Goal: Answer question/provide support: Share knowledge or assist other users

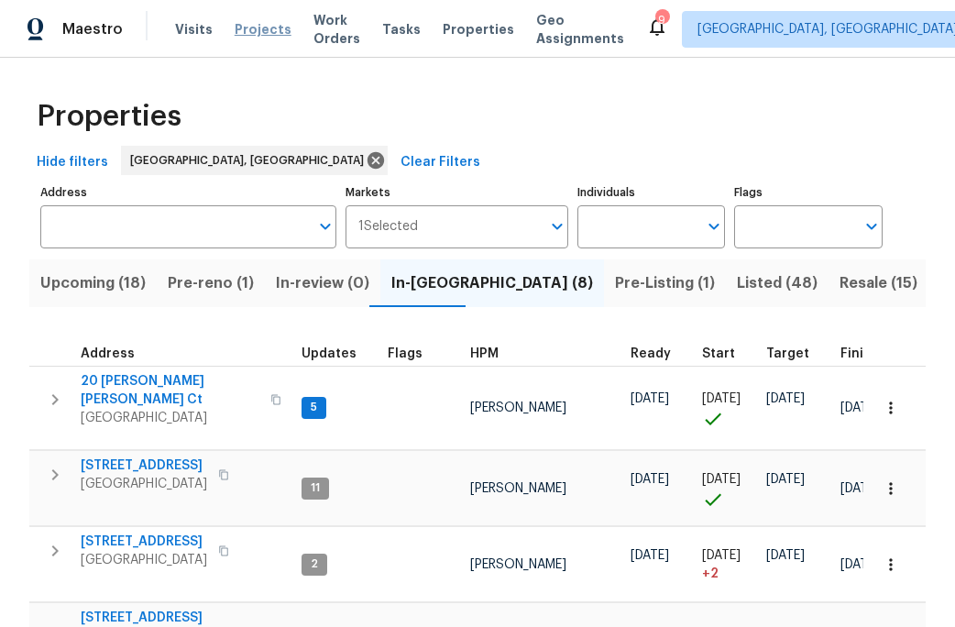
click at [254, 26] on span "Projects" at bounding box center [263, 29] width 57 height 18
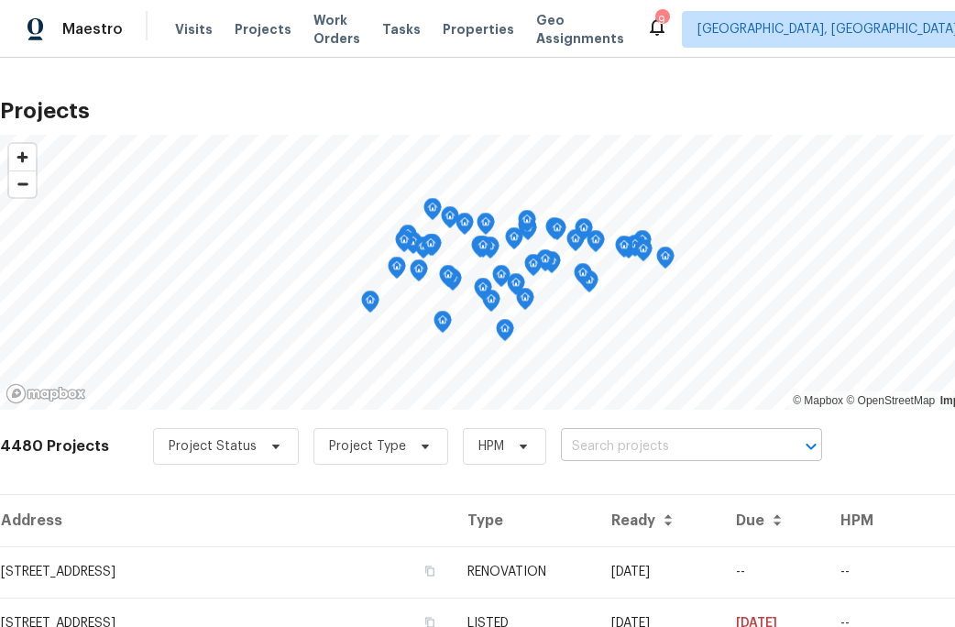
click at [579, 450] on input "text" at bounding box center [666, 447] width 210 height 28
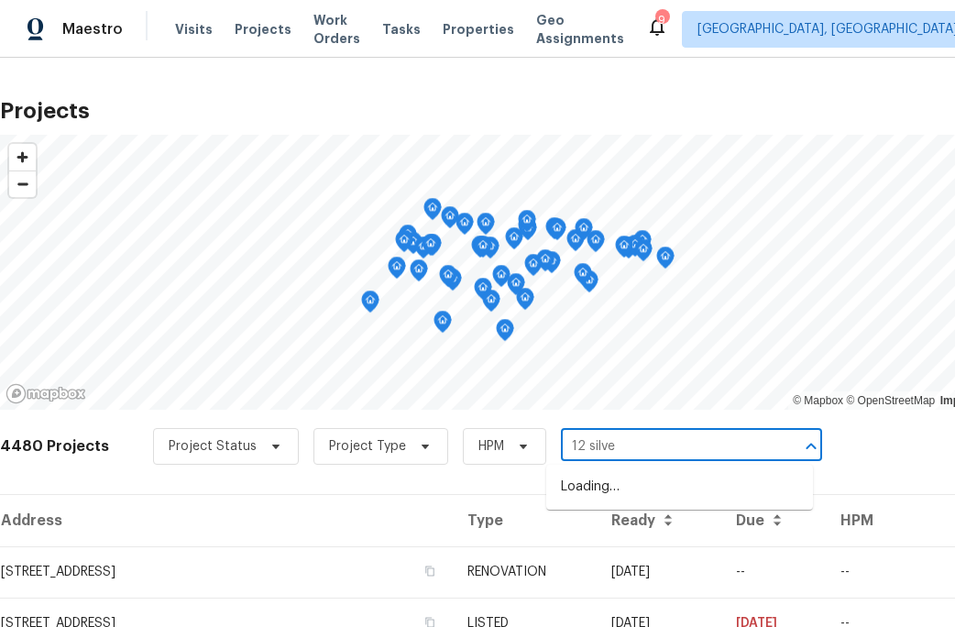
type input "12 silver"
click at [625, 496] on li "[STREET_ADDRESS]" at bounding box center [679, 487] width 267 height 30
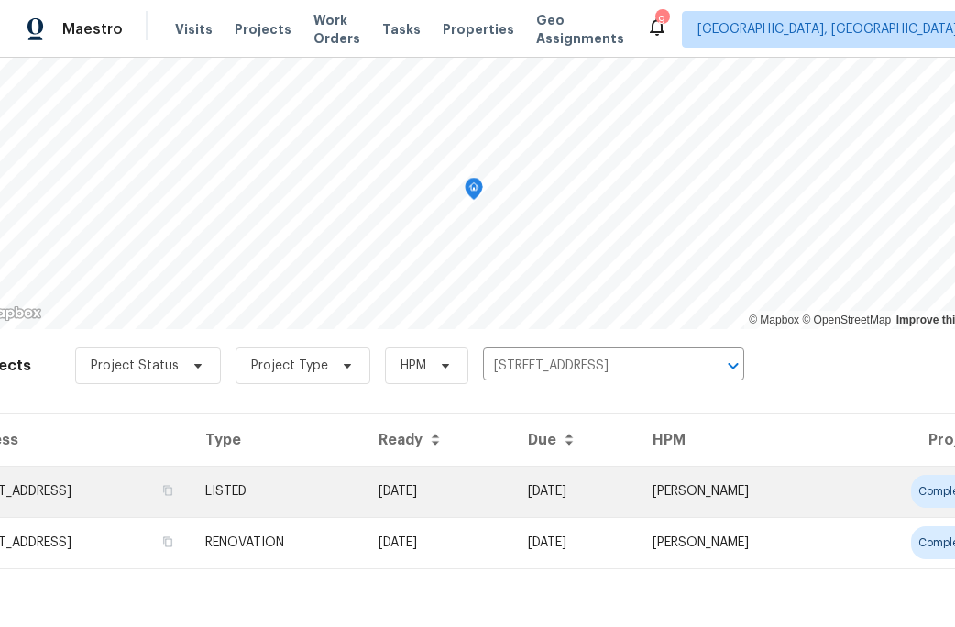
scroll to position [81, 0]
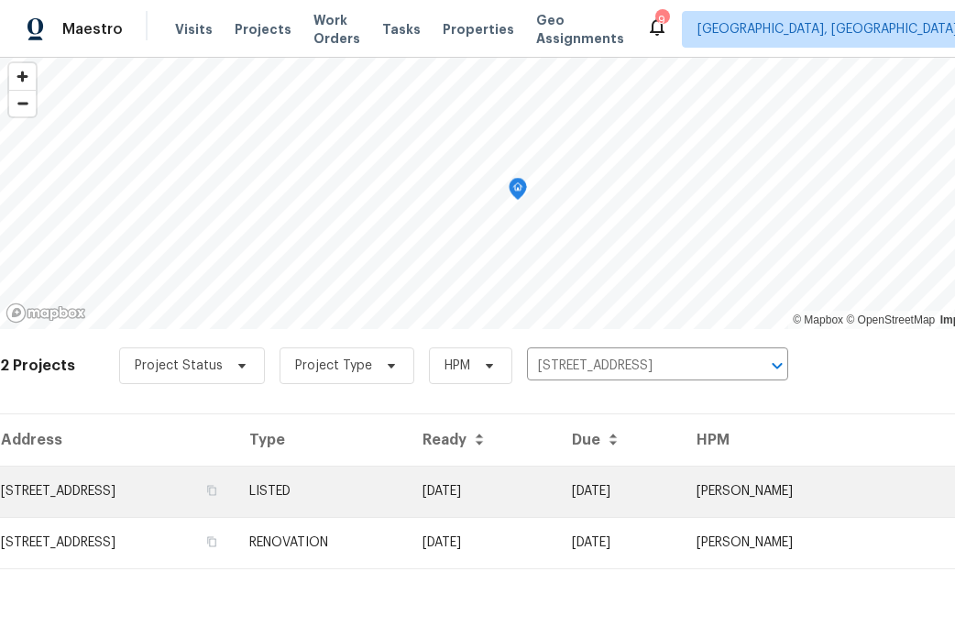
click at [193, 486] on td "[STREET_ADDRESS]" at bounding box center [117, 491] width 235 height 51
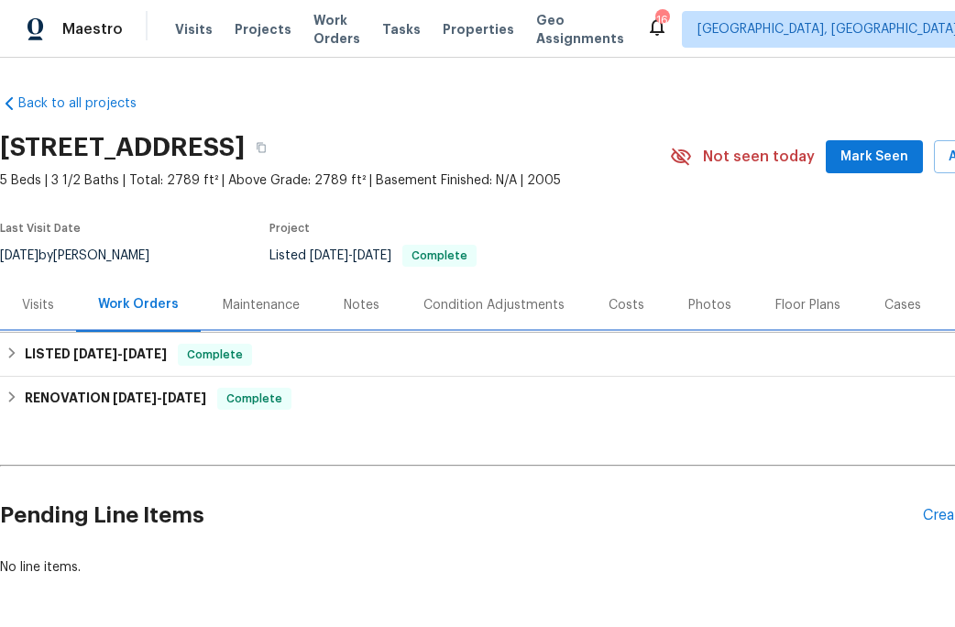
click at [121, 357] on span "8/14/25 - 8/29/25" at bounding box center [120, 353] width 94 height 13
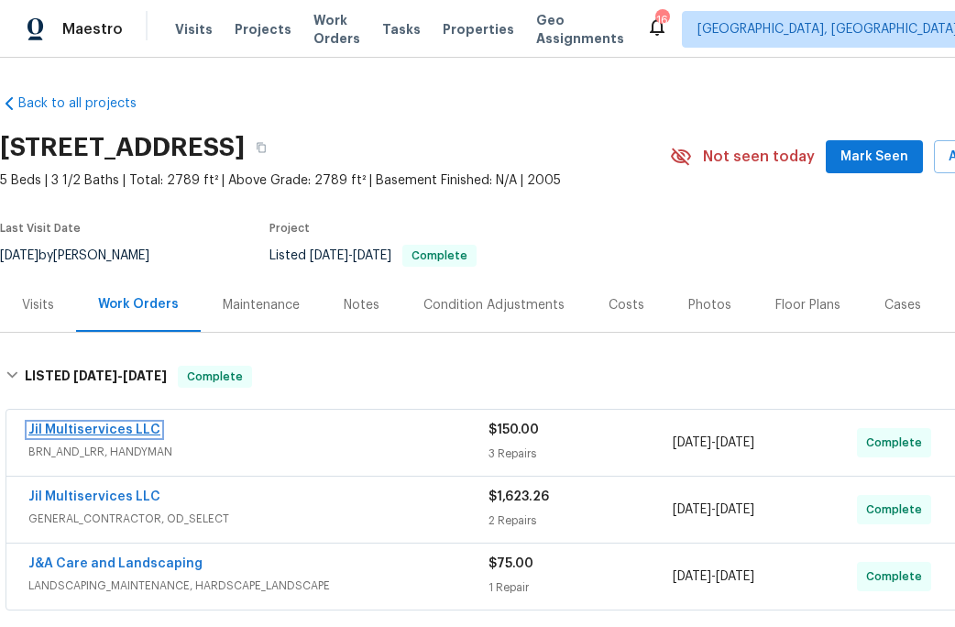
click at [110, 430] on link "Jil Multiservices LLC" at bounding box center [94, 430] width 132 height 13
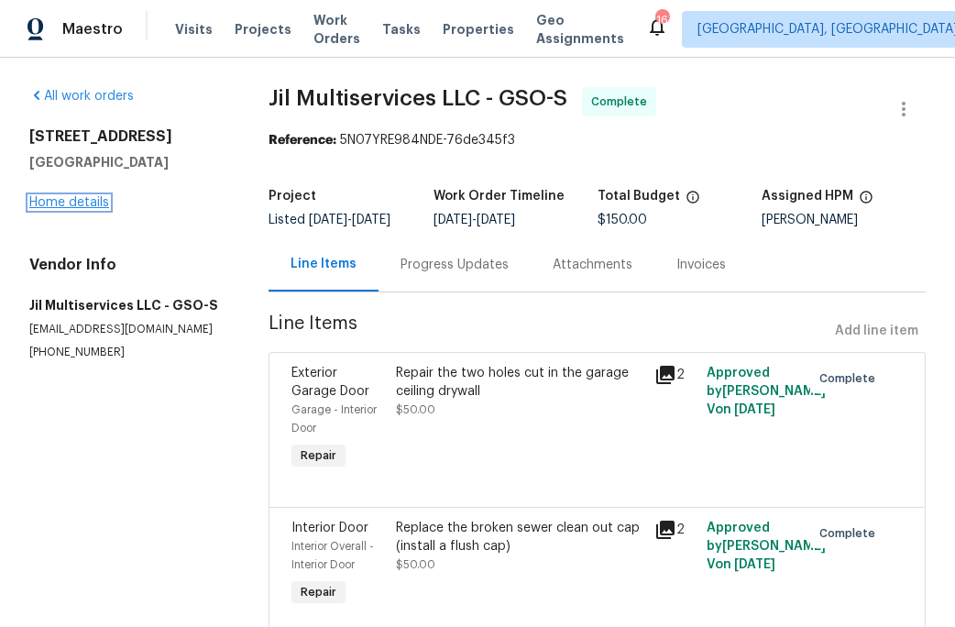
click at [90, 204] on link "Home details" at bounding box center [69, 202] width 80 height 13
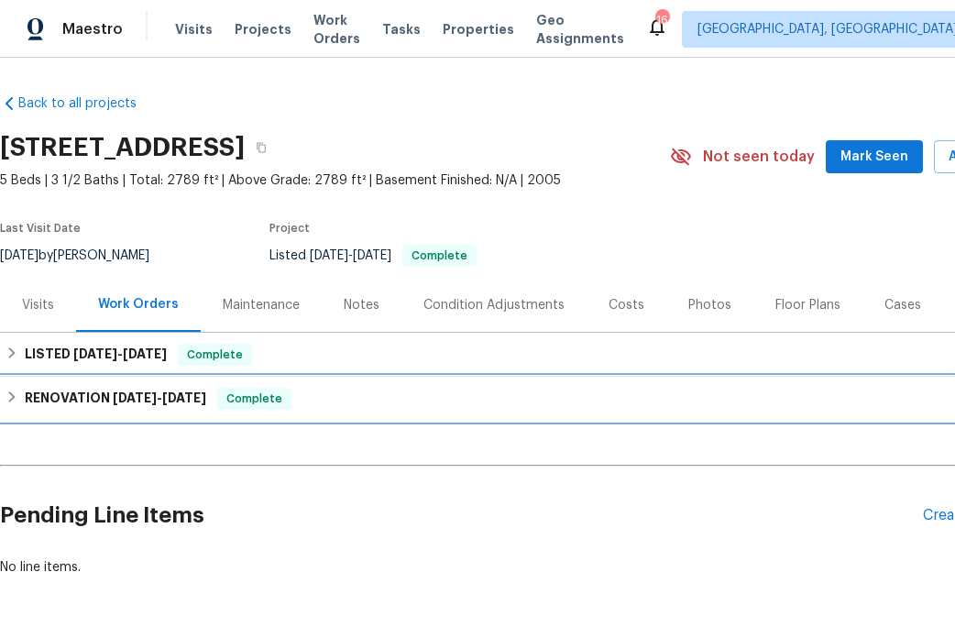
click at [88, 395] on h6 "RENOVATION 8/1/25 - 8/18/25" at bounding box center [116, 399] width 182 height 22
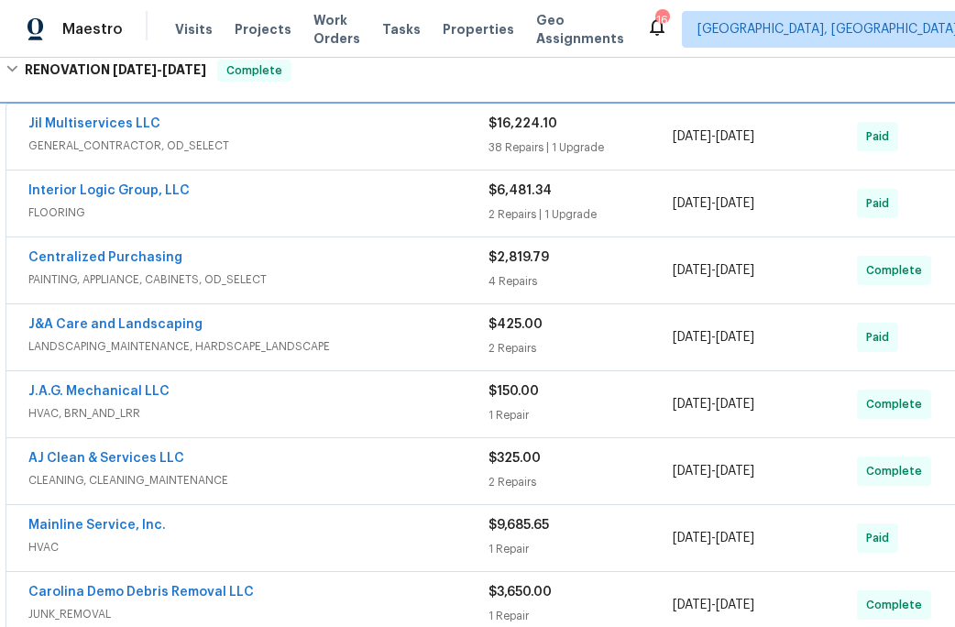
scroll to position [340, 0]
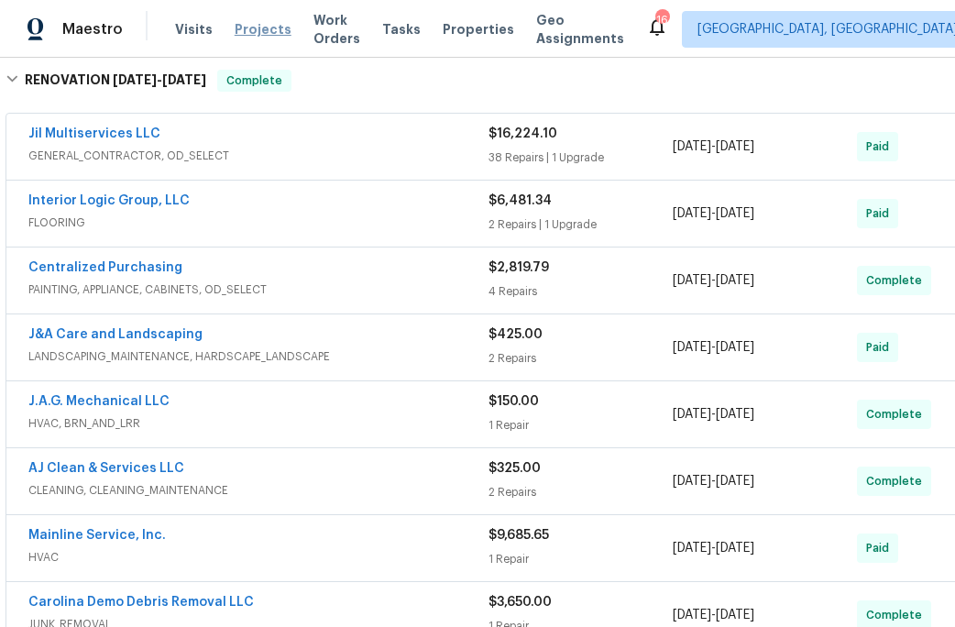
click at [259, 37] on span "Projects" at bounding box center [263, 29] width 57 height 18
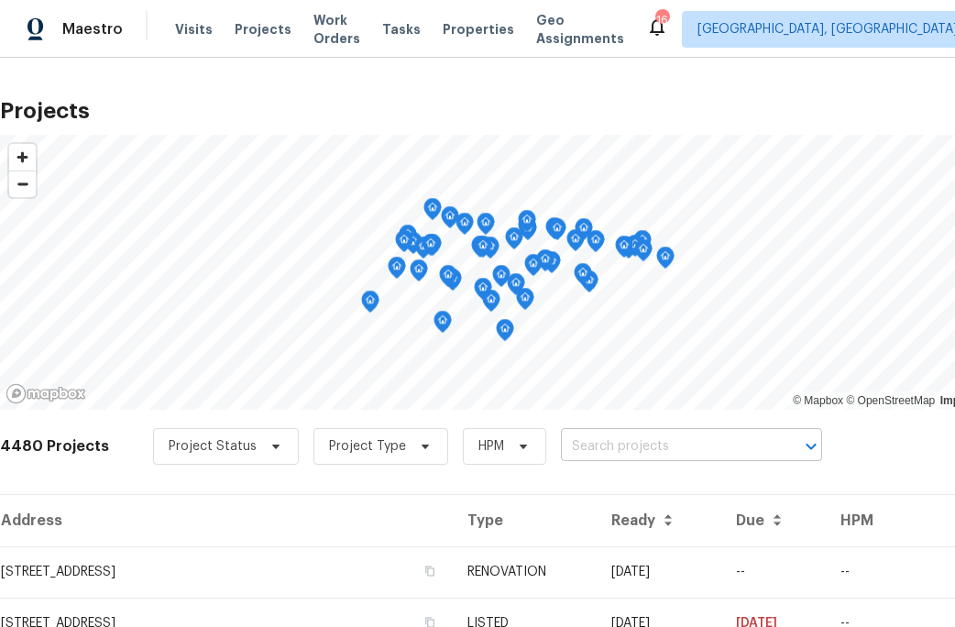
click at [611, 449] on input "text" at bounding box center [666, 447] width 210 height 28
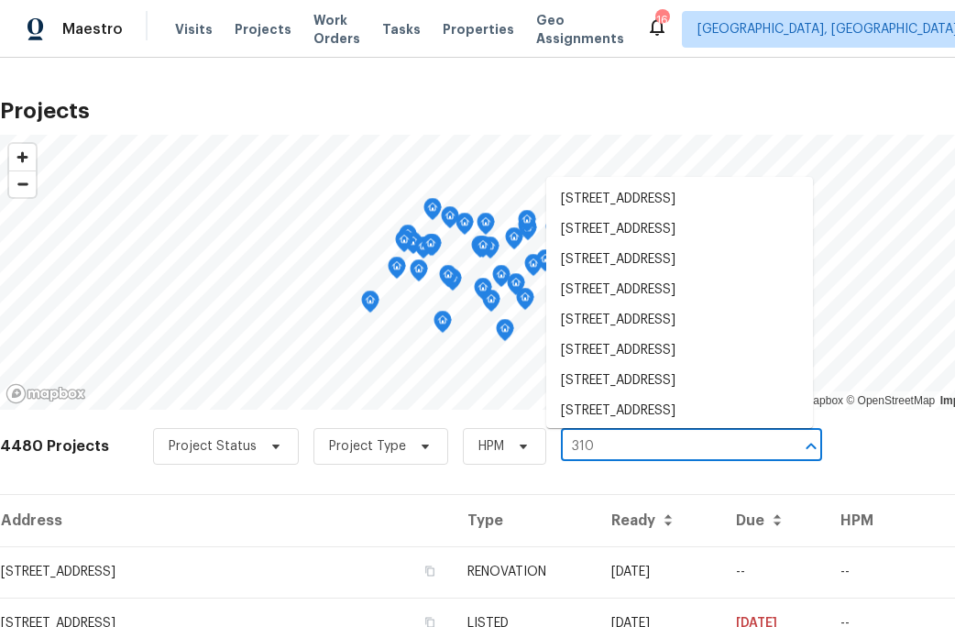
type input "310 t"
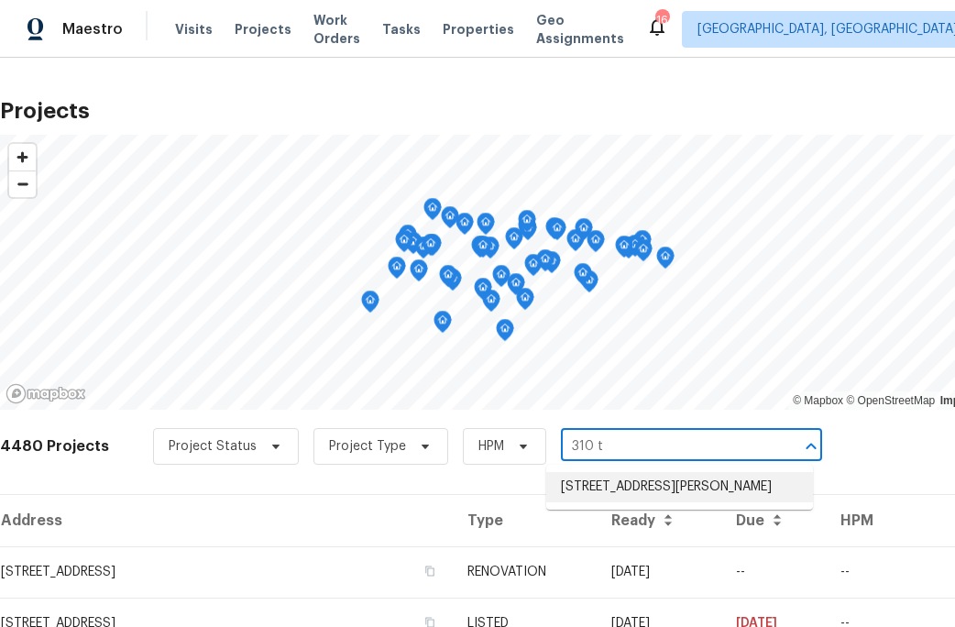
click at [656, 484] on li "310 Trimble Dr, Elon, NC 27244" at bounding box center [679, 487] width 267 height 30
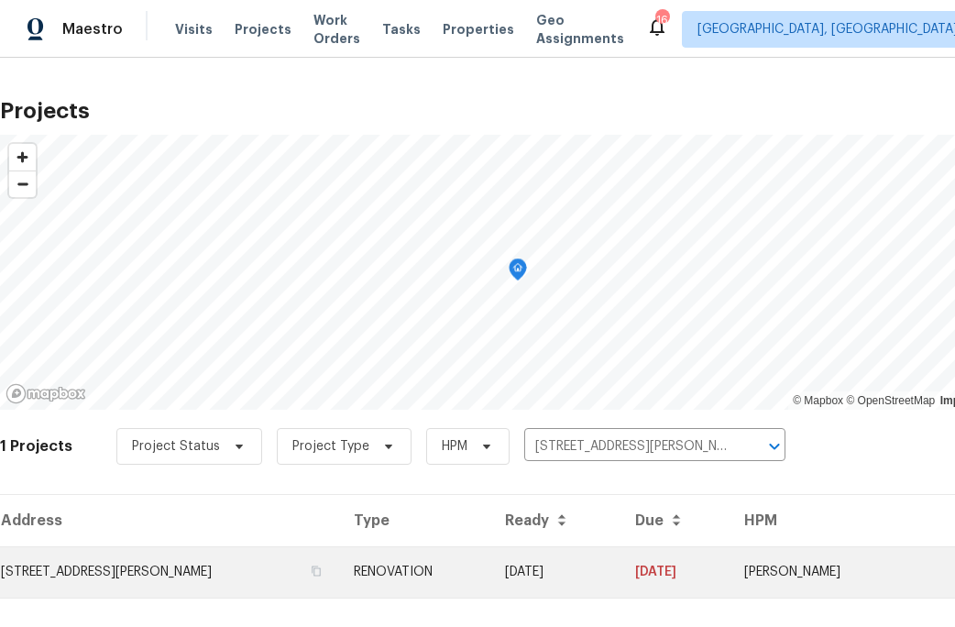
click at [422, 566] on td "RENOVATION" at bounding box center [414, 571] width 151 height 51
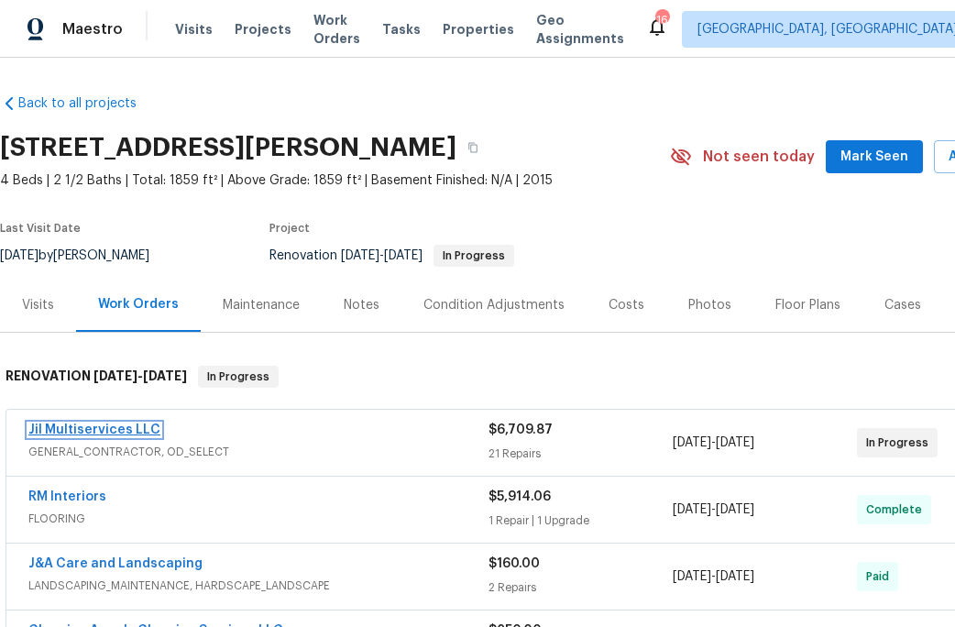
click at [122, 435] on link "Jil Multiservices LLC" at bounding box center [94, 430] width 132 height 13
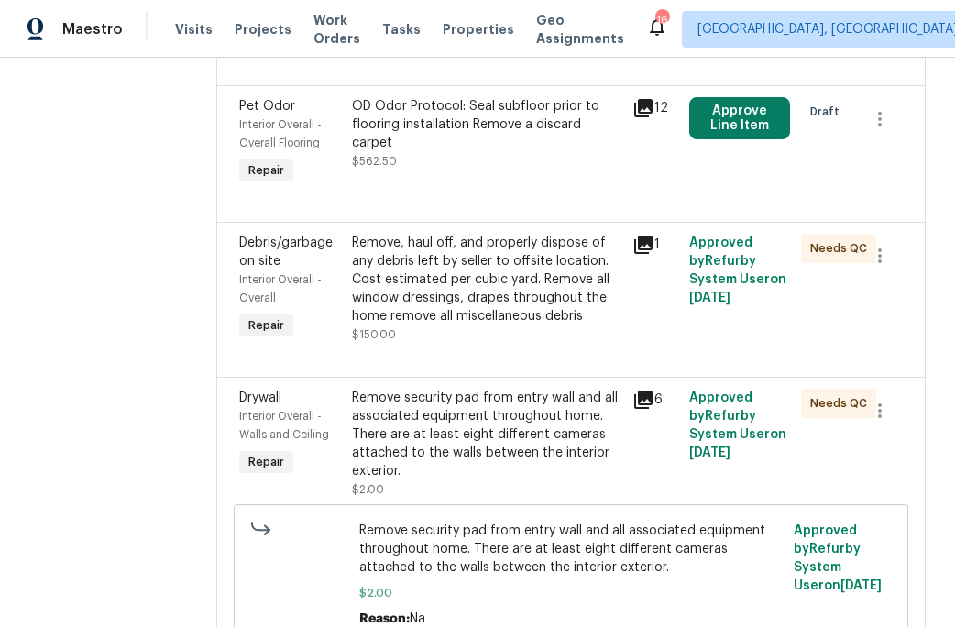
scroll to position [419, 0]
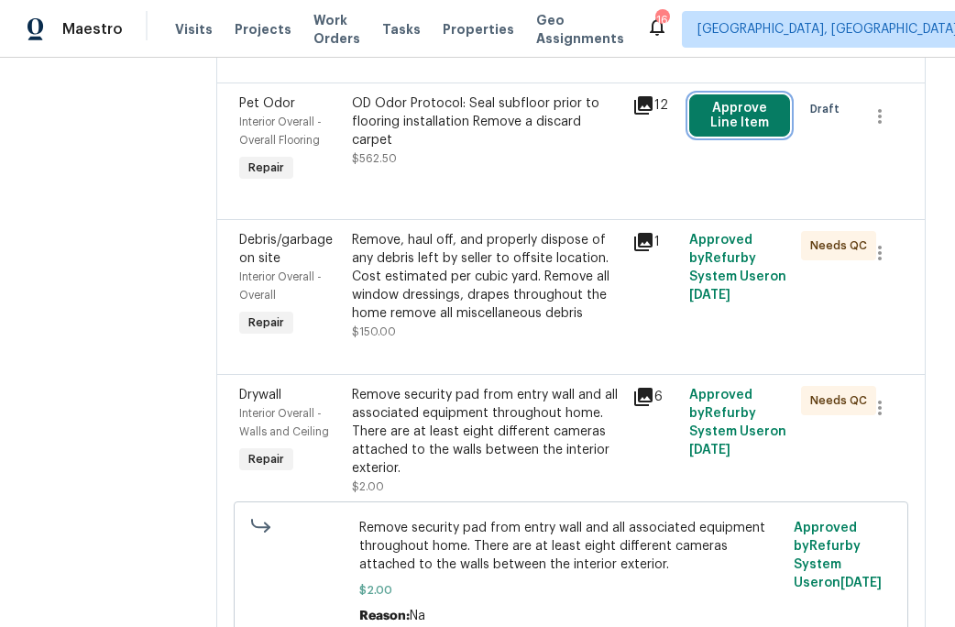
click at [732, 116] on button "Approve Line Item" at bounding box center [740, 115] width 102 height 42
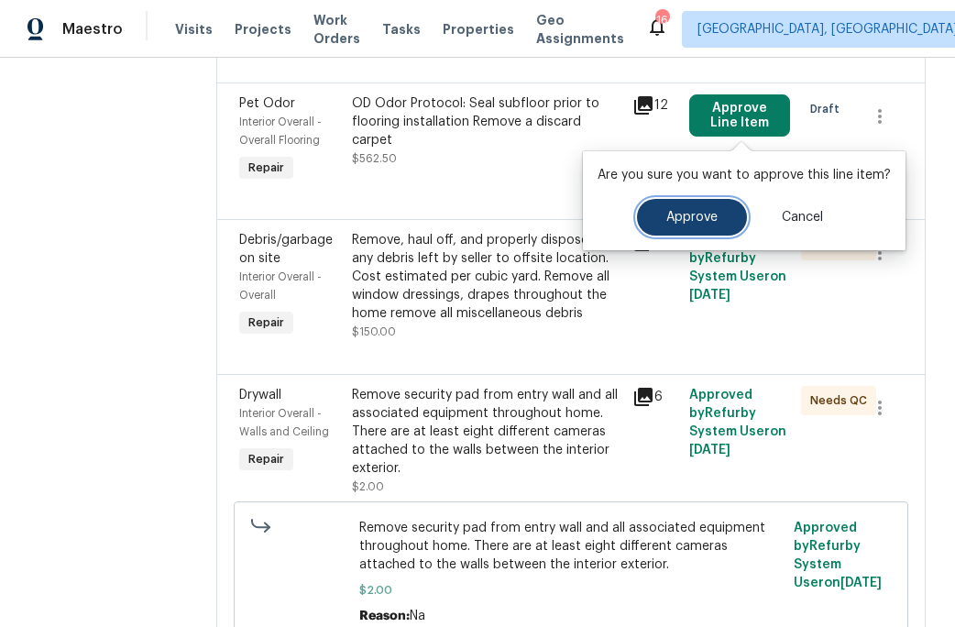
click at [675, 215] on span "Approve" at bounding box center [691, 218] width 51 height 14
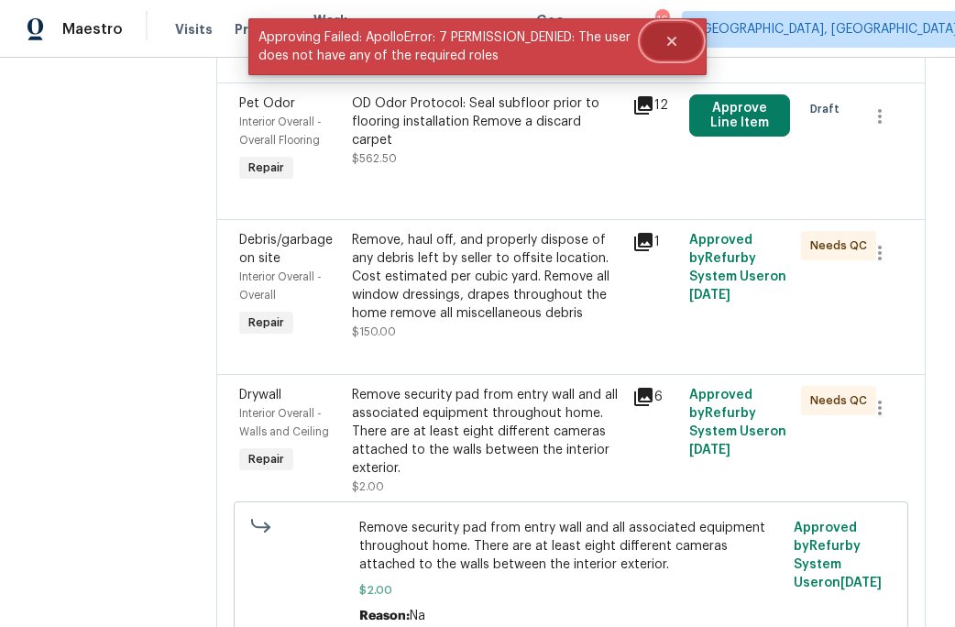
click at [677, 38] on icon "Close" at bounding box center [672, 41] width 15 height 15
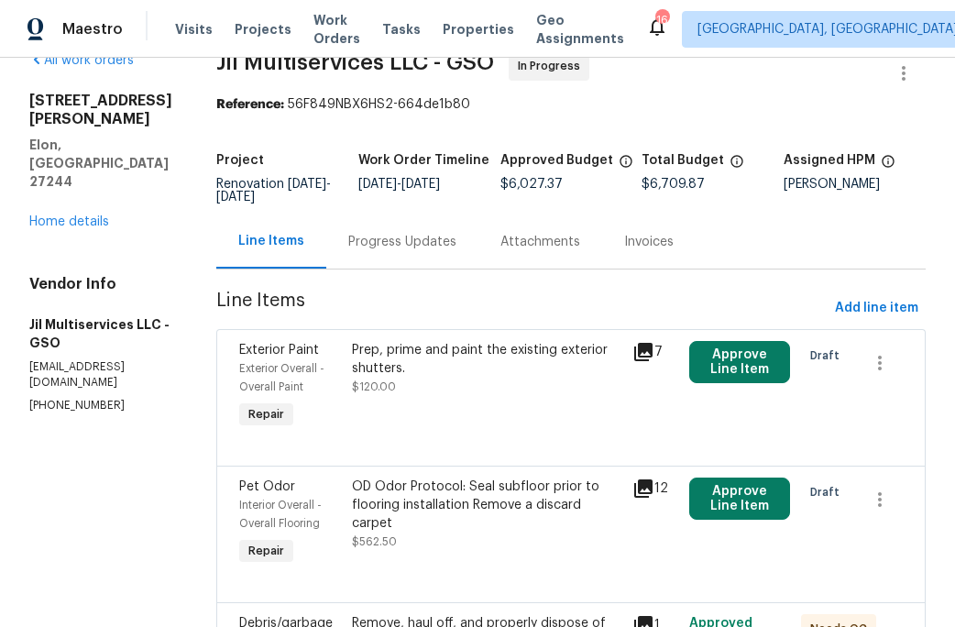
scroll to position [0, 0]
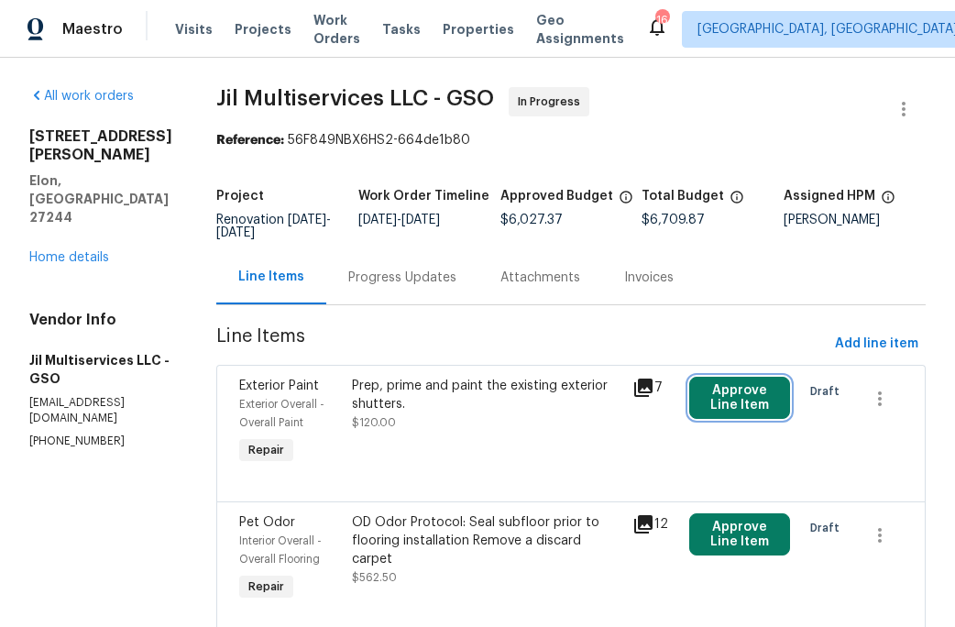
click at [758, 392] on button "Approve Line Item" at bounding box center [740, 398] width 102 height 42
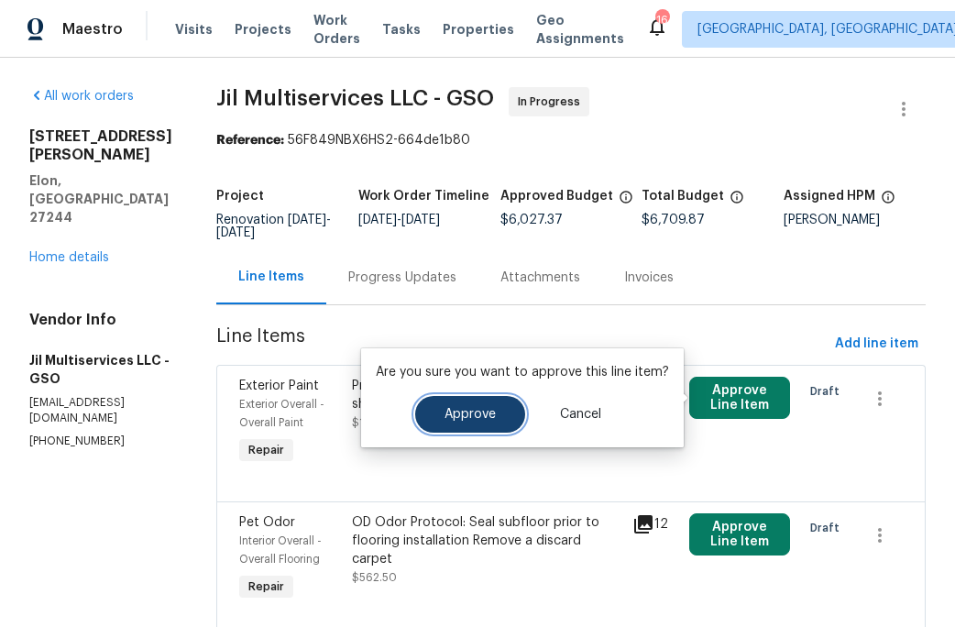
click at [484, 421] on span "Approve" at bounding box center [470, 415] width 51 height 14
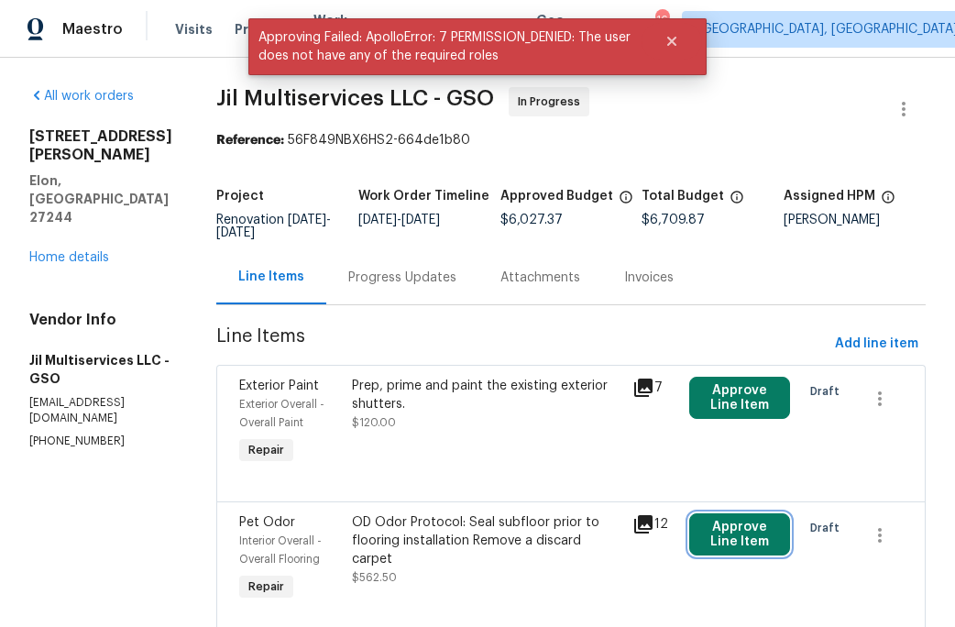
click at [742, 544] on button "Approve Line Item" at bounding box center [740, 534] width 102 height 42
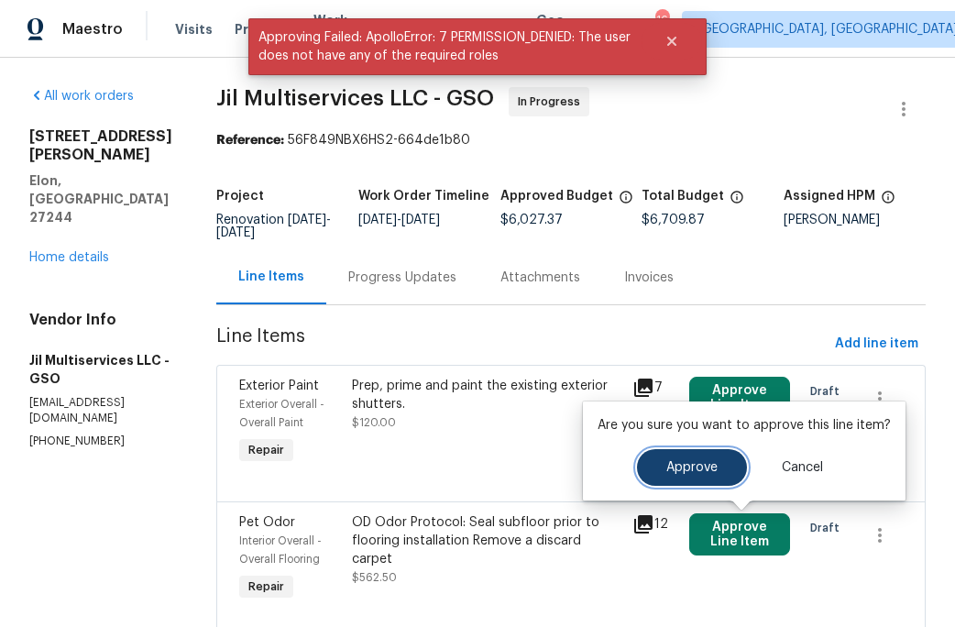
click at [693, 475] on button "Approve" at bounding box center [692, 467] width 110 height 37
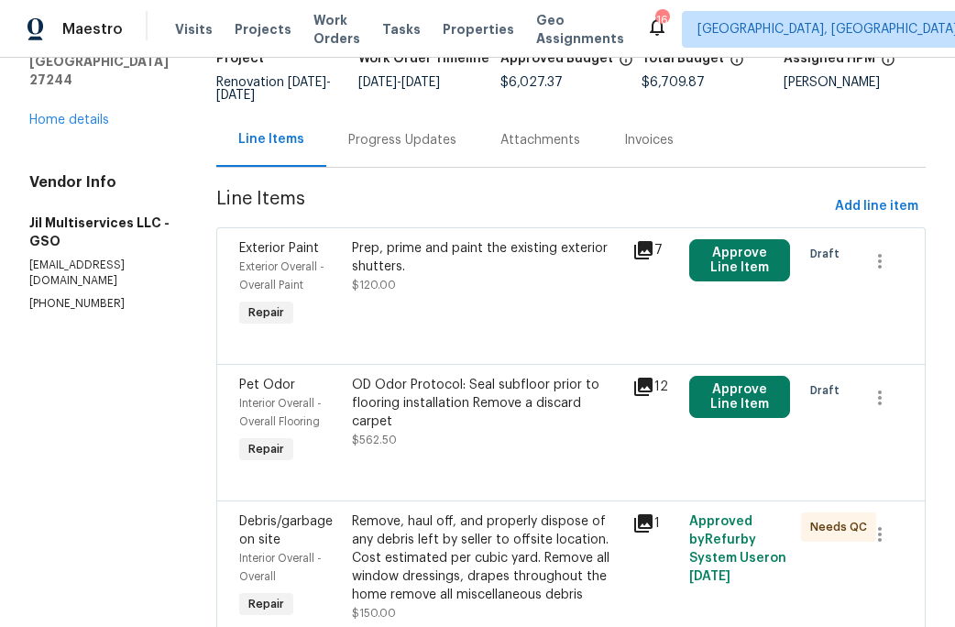
scroll to position [133, 0]
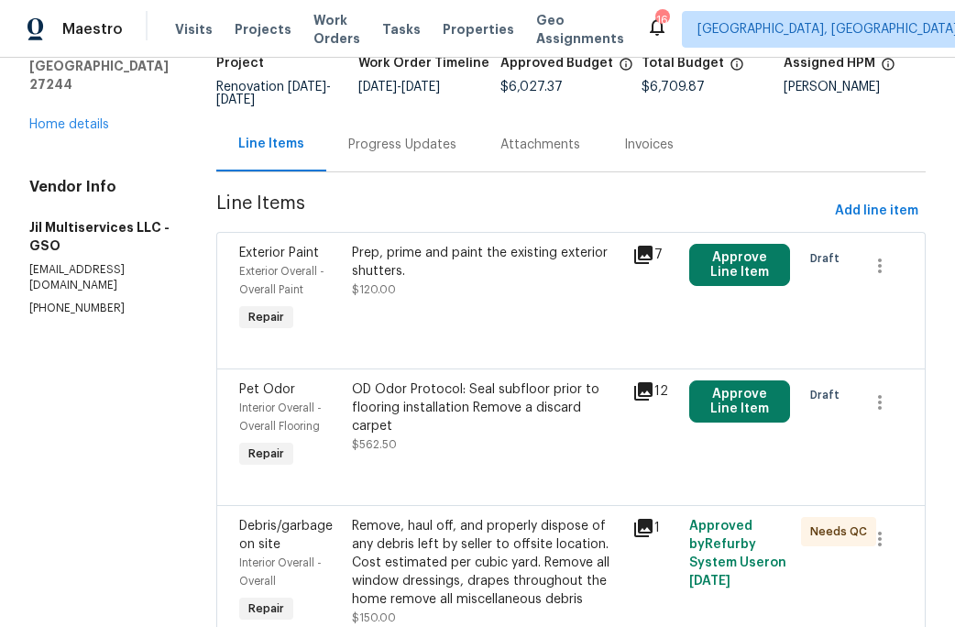
click at [453, 576] on div "Remove, haul off, and properly dispose of any debris left by seller to offsite …" at bounding box center [487, 563] width 270 height 92
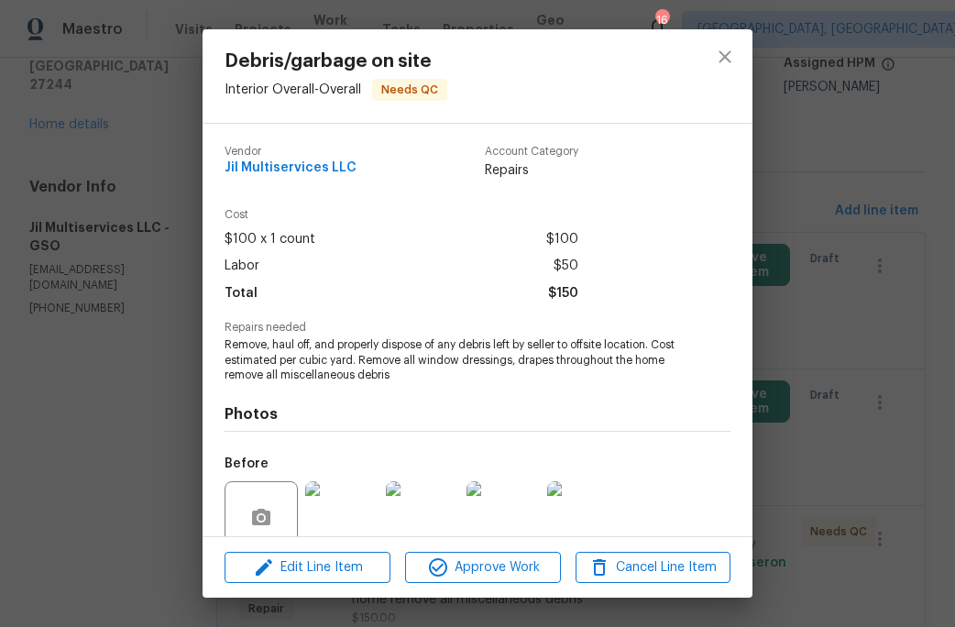
scroll to position [156, 0]
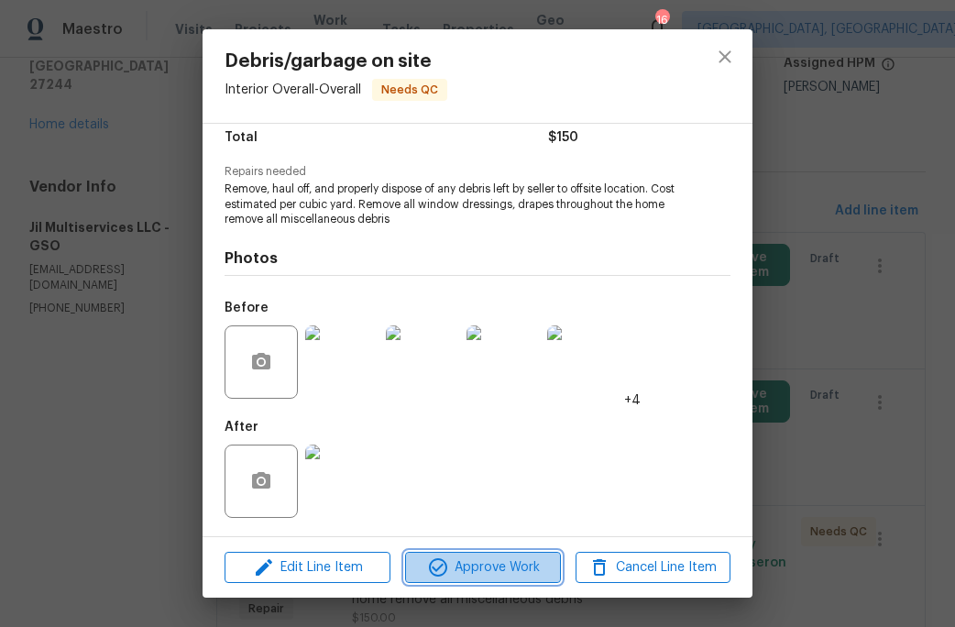
click at [493, 569] on span "Approve Work" at bounding box center [483, 567] width 144 height 23
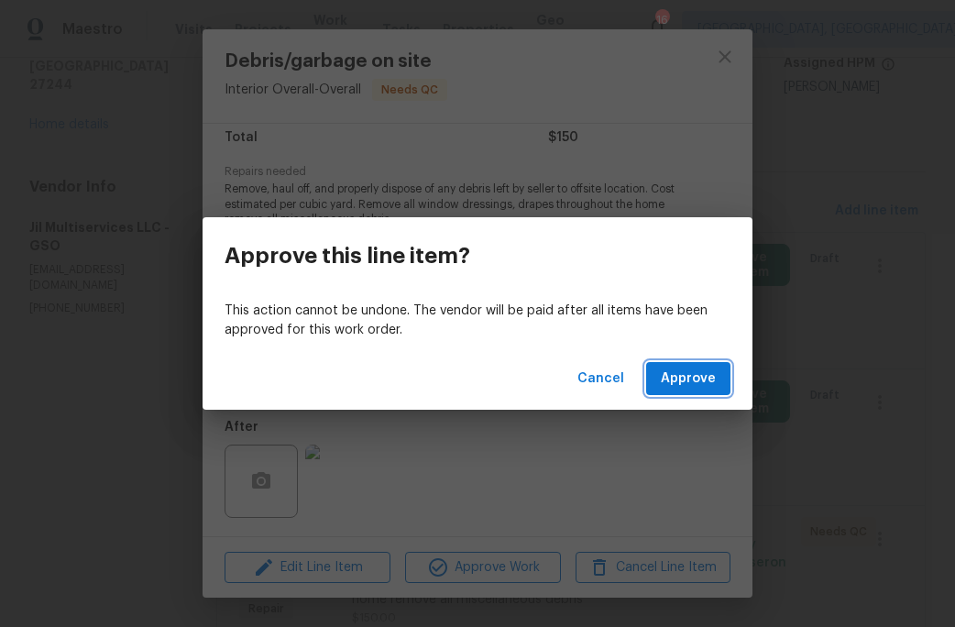
click at [696, 383] on span "Approve" at bounding box center [688, 379] width 55 height 23
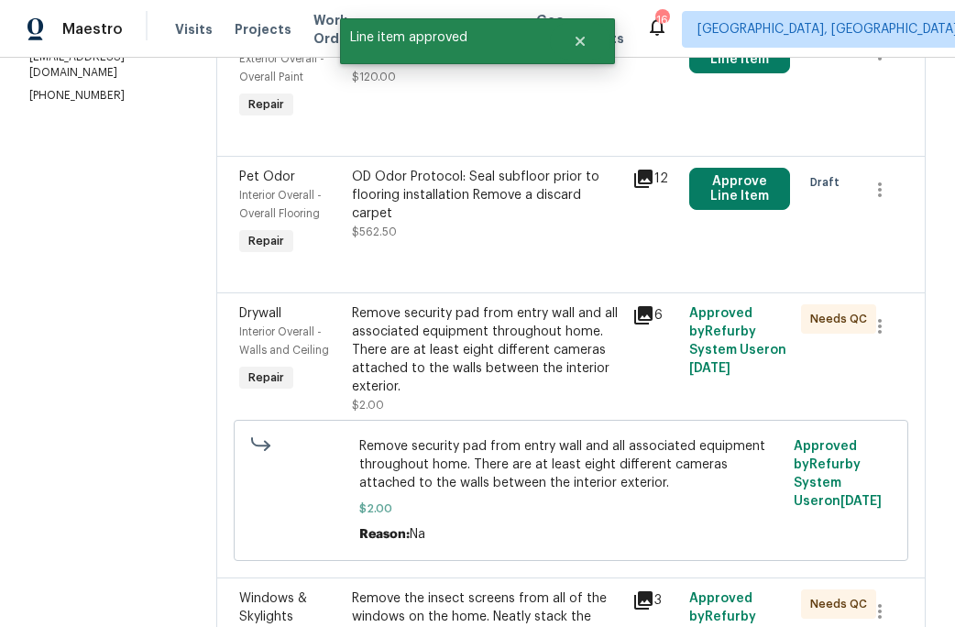
scroll to position [355, 0]
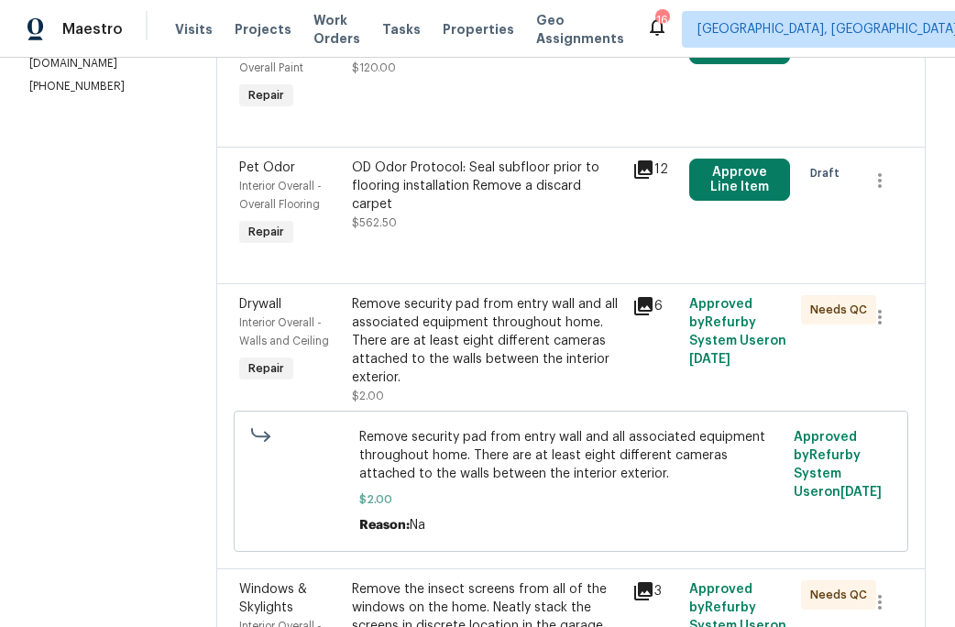
click at [512, 336] on div "Remove security pad from entry wall and all associated equipment throughout hom…" at bounding box center [487, 341] width 270 height 92
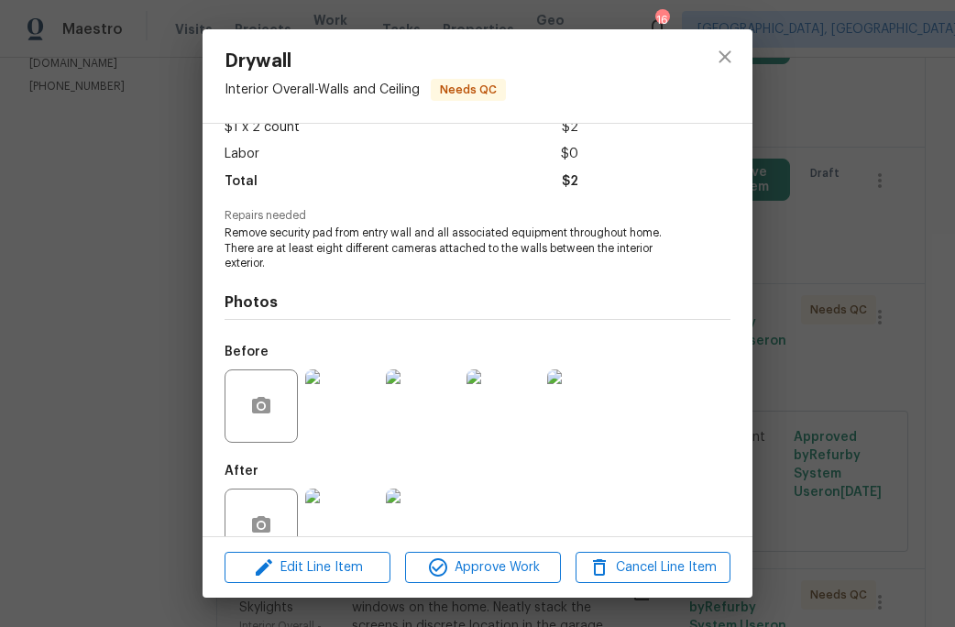
scroll to position [156, 0]
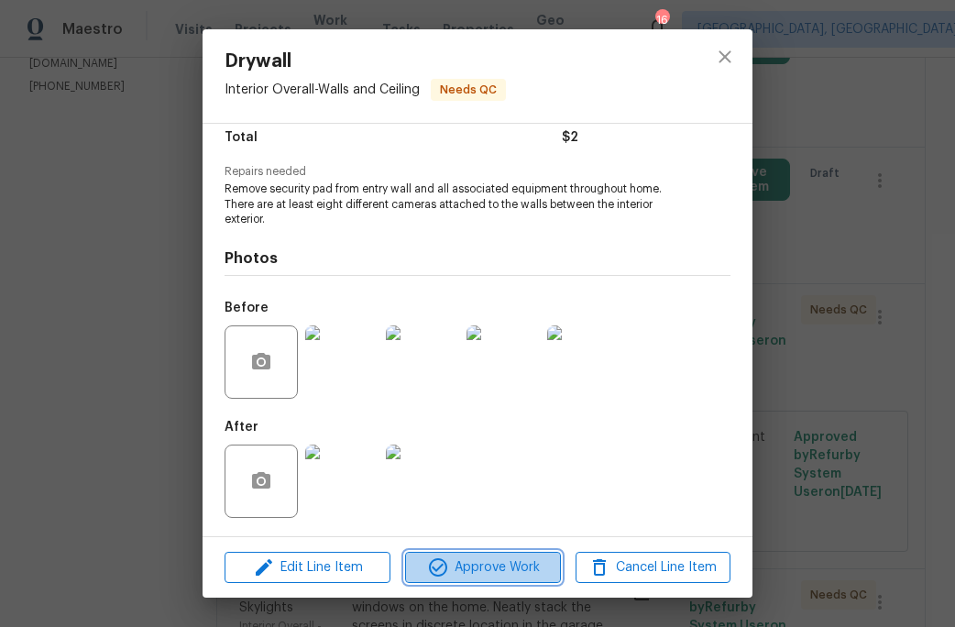
click at [528, 569] on span "Approve Work" at bounding box center [483, 567] width 144 height 23
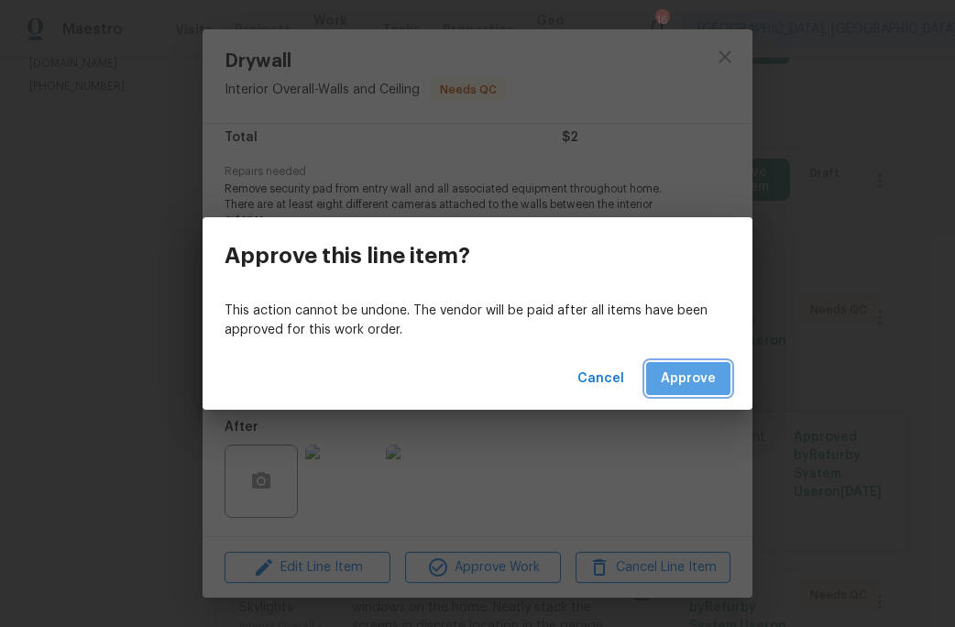
click at [691, 389] on span "Approve" at bounding box center [688, 379] width 55 height 23
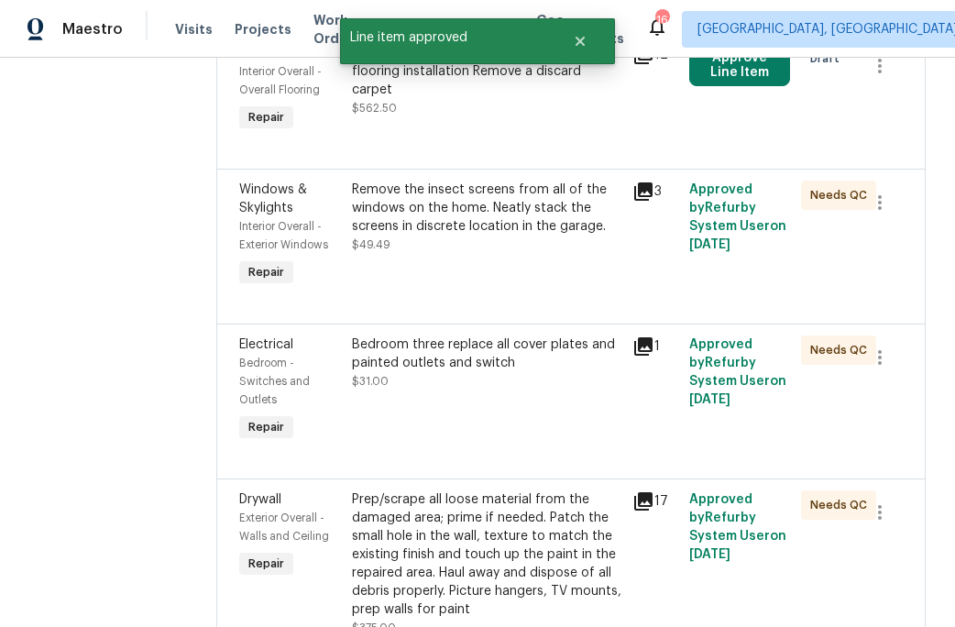
scroll to position [473, 0]
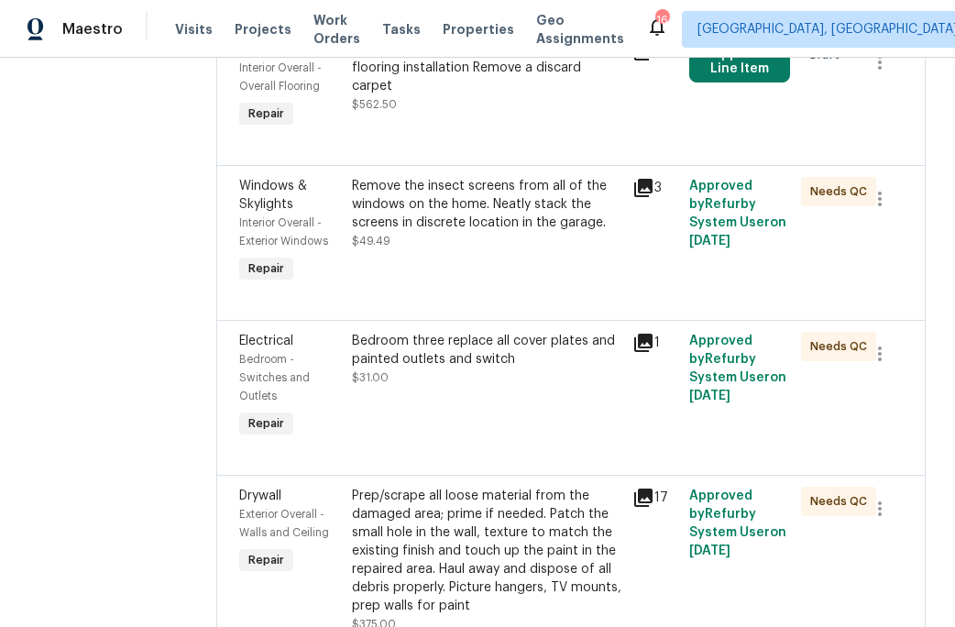
click at [465, 369] on div "Bedroom three replace all cover plates and painted outlets and switch" at bounding box center [487, 350] width 270 height 37
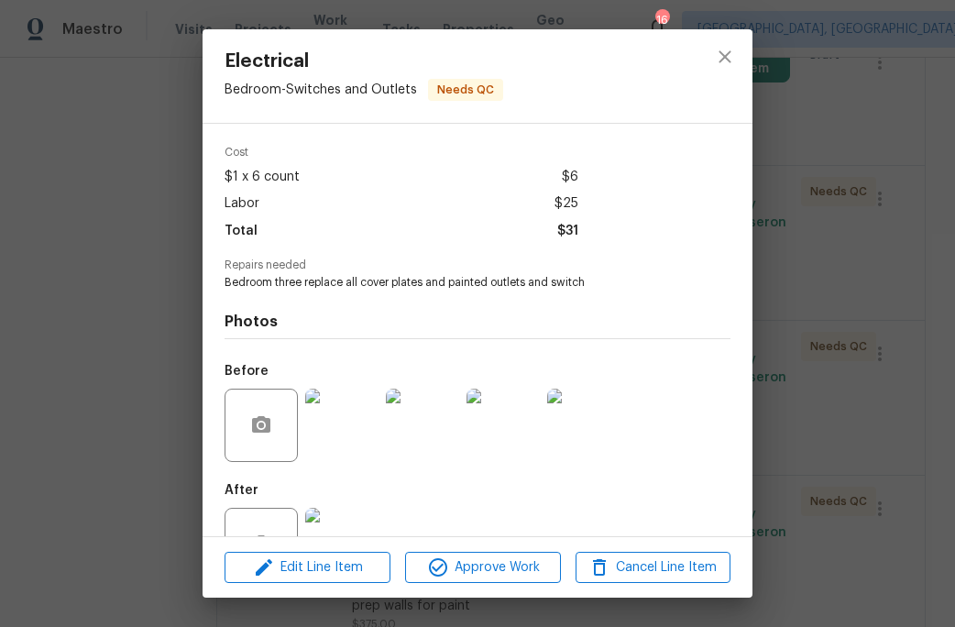
scroll to position [126, 0]
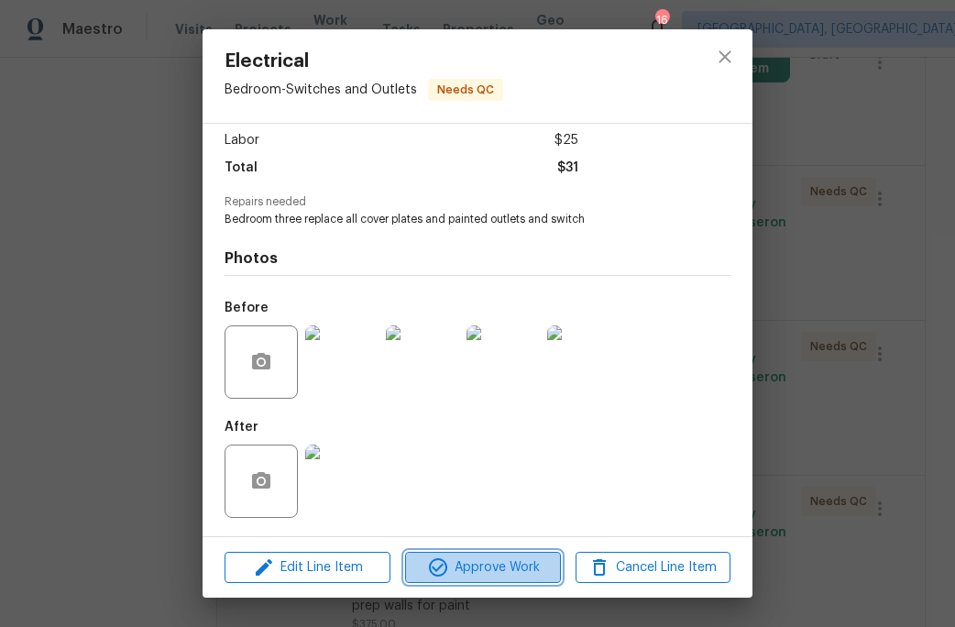
click at [498, 556] on span "Approve Work" at bounding box center [483, 567] width 144 height 23
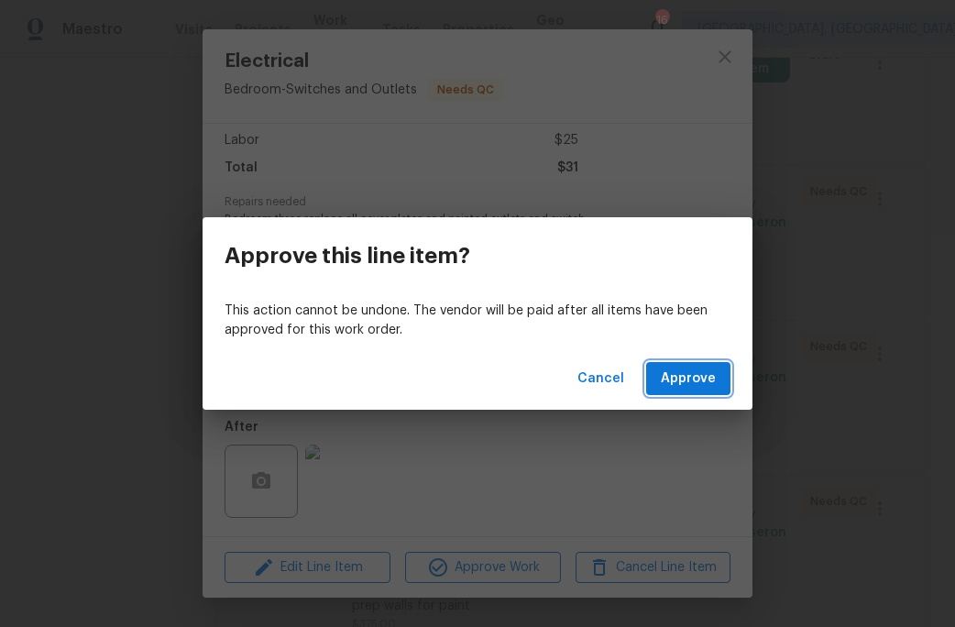
click at [669, 382] on span "Approve" at bounding box center [688, 379] width 55 height 23
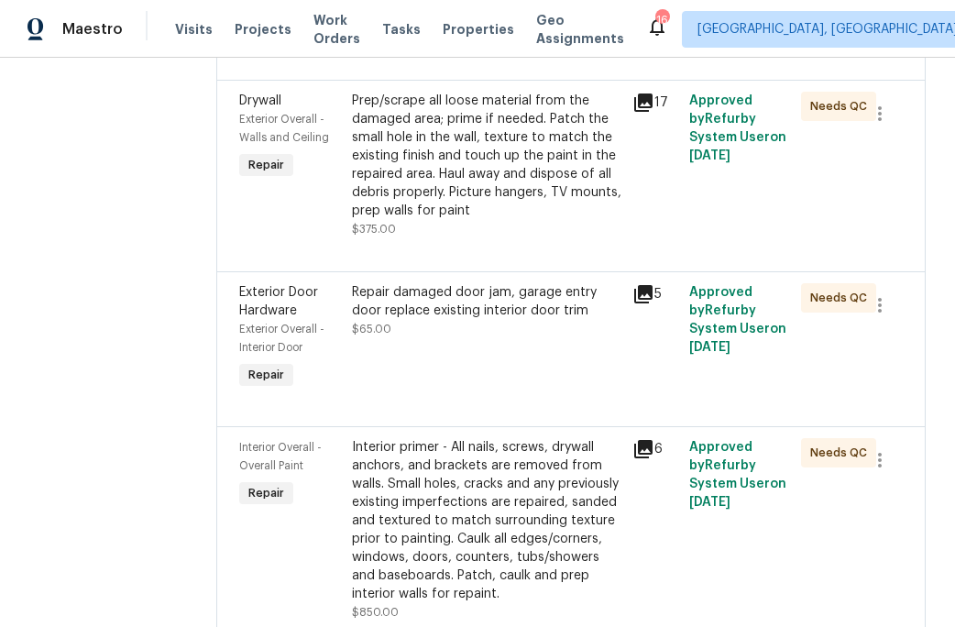
scroll to position [716, 0]
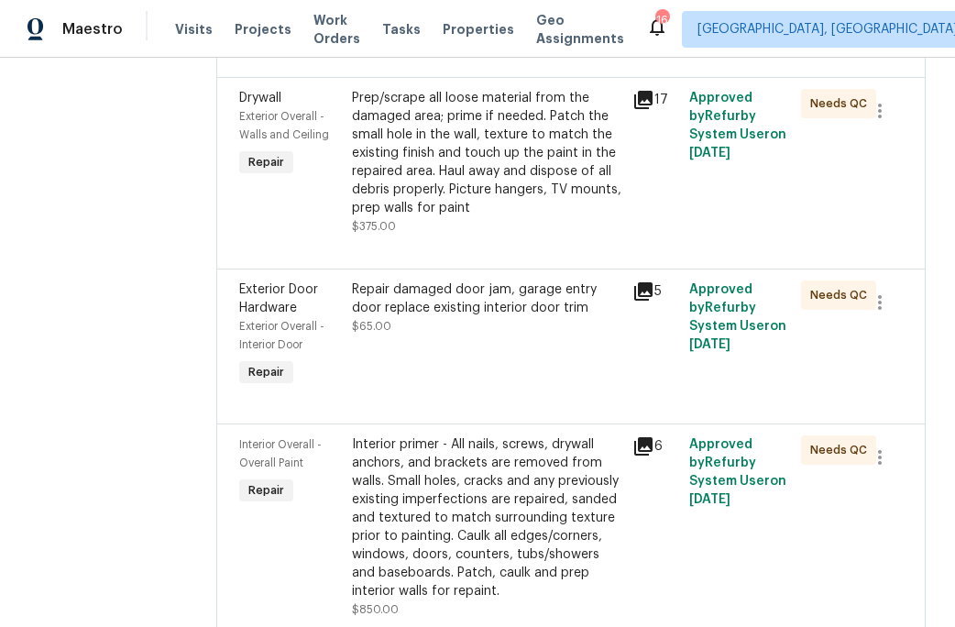
click at [490, 336] on div "Repair damaged door jam, garage entry door replace existing interior door trim …" at bounding box center [487, 308] width 270 height 55
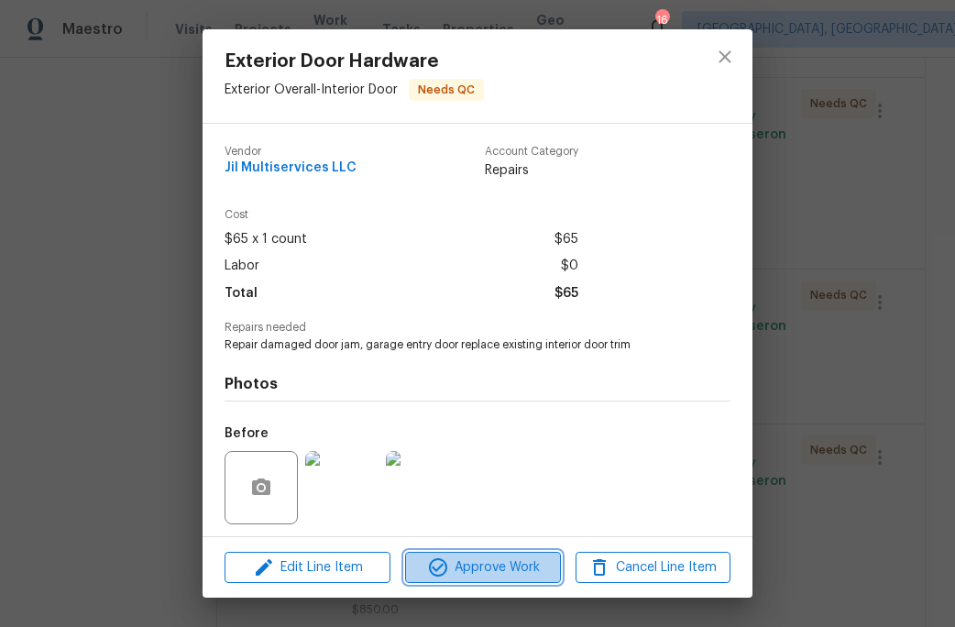
click at [494, 564] on span "Approve Work" at bounding box center [483, 567] width 144 height 23
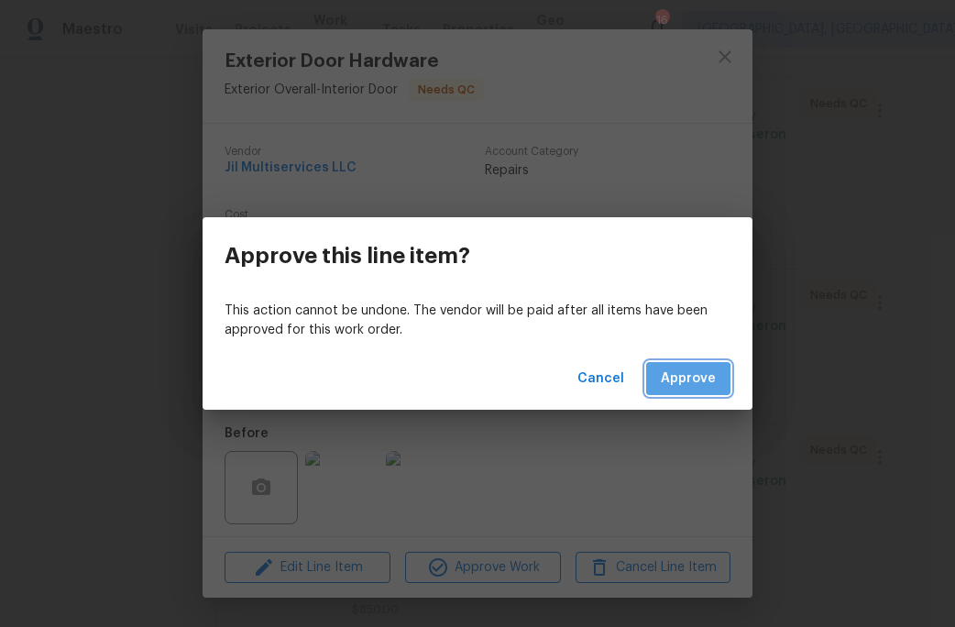
click at [680, 380] on span "Approve" at bounding box center [688, 379] width 55 height 23
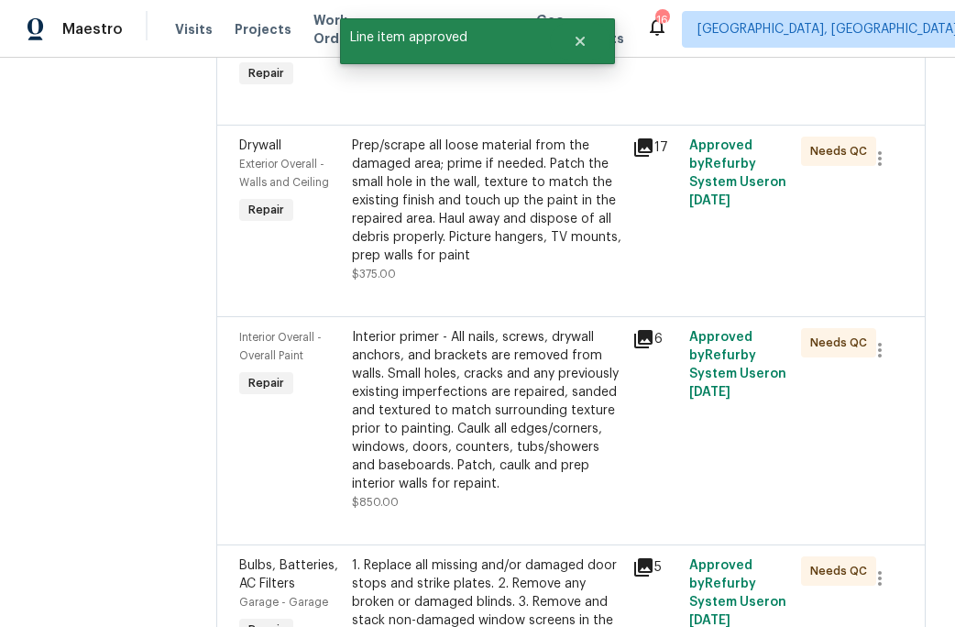
scroll to position [672, 0]
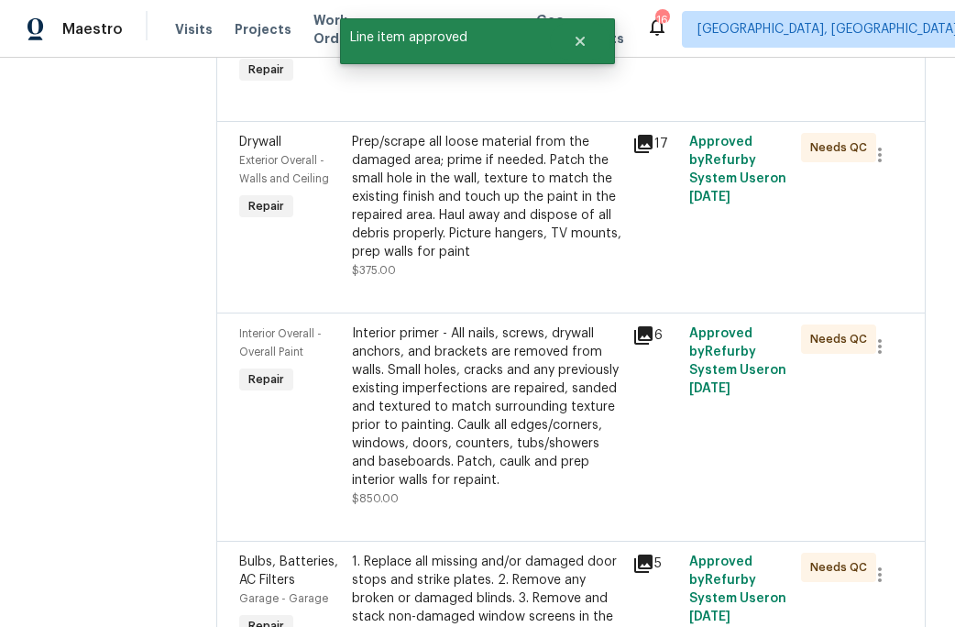
click at [498, 384] on div "Interior primer - All nails, screws, drywall anchors, and brackets are removed …" at bounding box center [487, 407] width 270 height 165
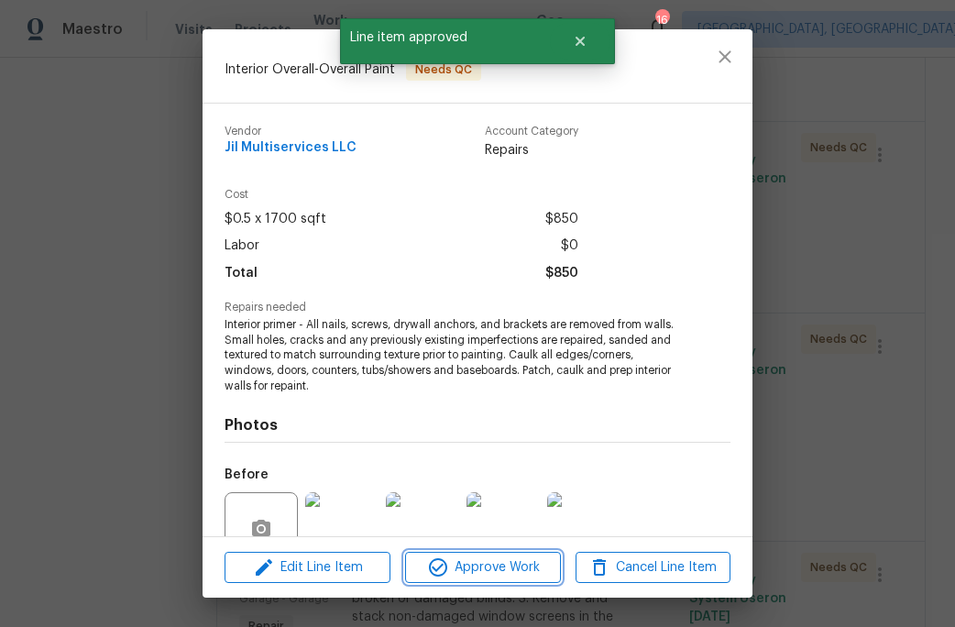
click at [490, 575] on span "Approve Work" at bounding box center [483, 567] width 144 height 23
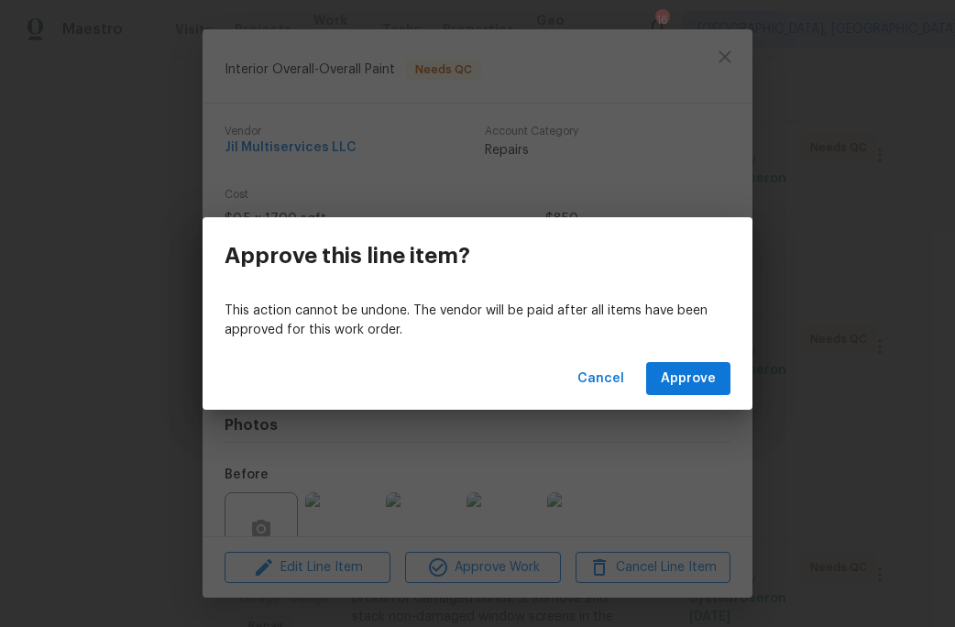
click at [687, 359] on div "Cancel Approve" at bounding box center [478, 378] width 550 height 63
click at [684, 387] on span "Approve" at bounding box center [688, 379] width 55 height 23
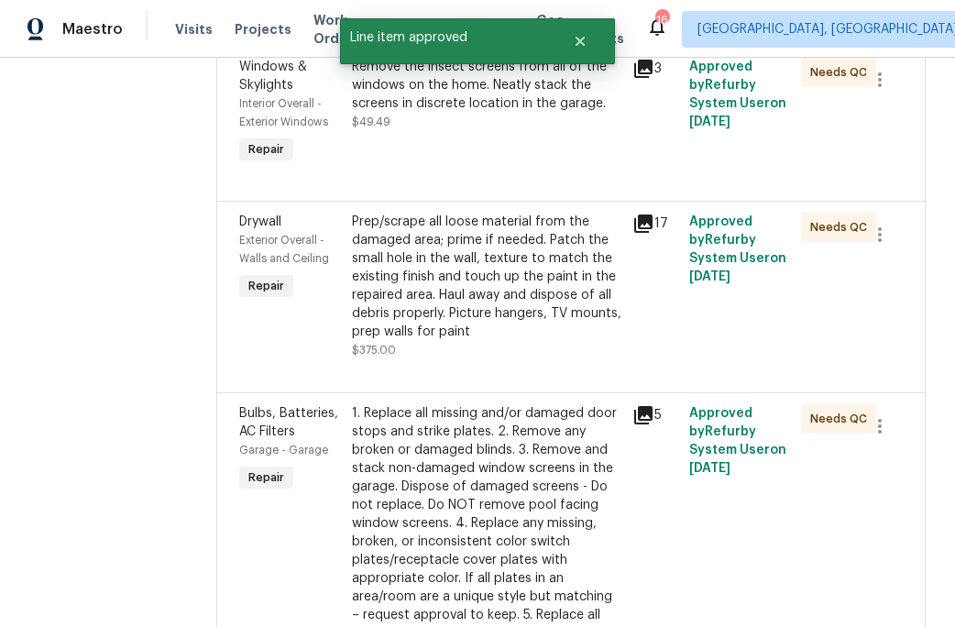
scroll to position [694, 0]
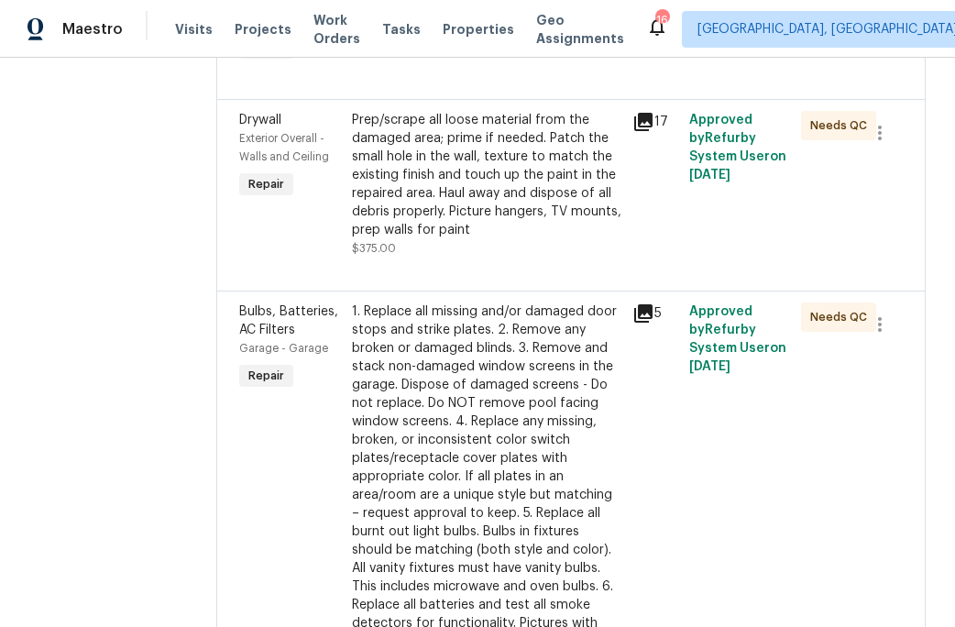
click at [505, 500] on div "1. Replace all missing and/or damaged door stops and strike plates. 2. Remove a…" at bounding box center [487, 514] width 270 height 422
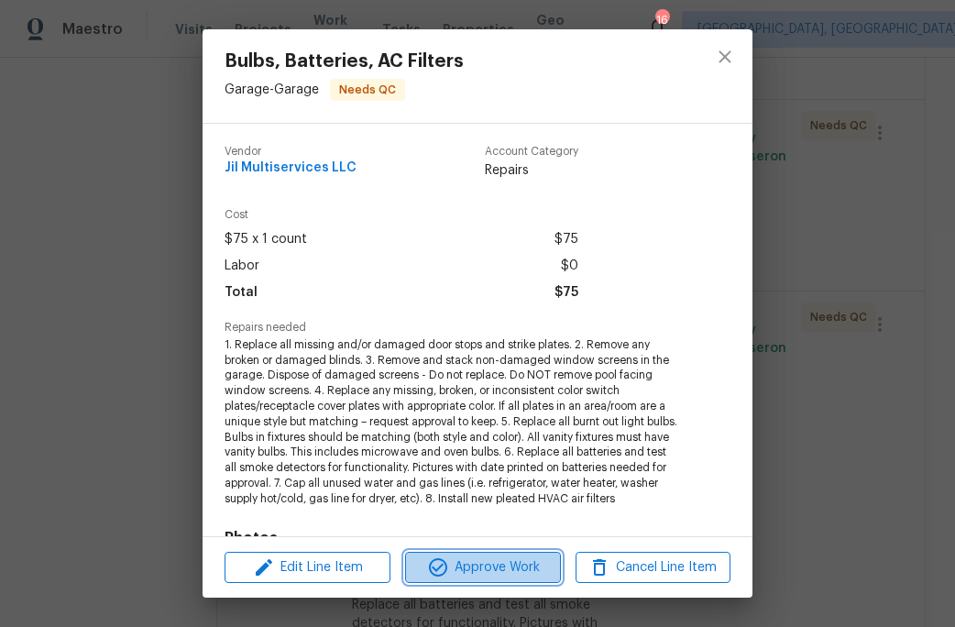
click at [501, 564] on span "Approve Work" at bounding box center [483, 567] width 144 height 23
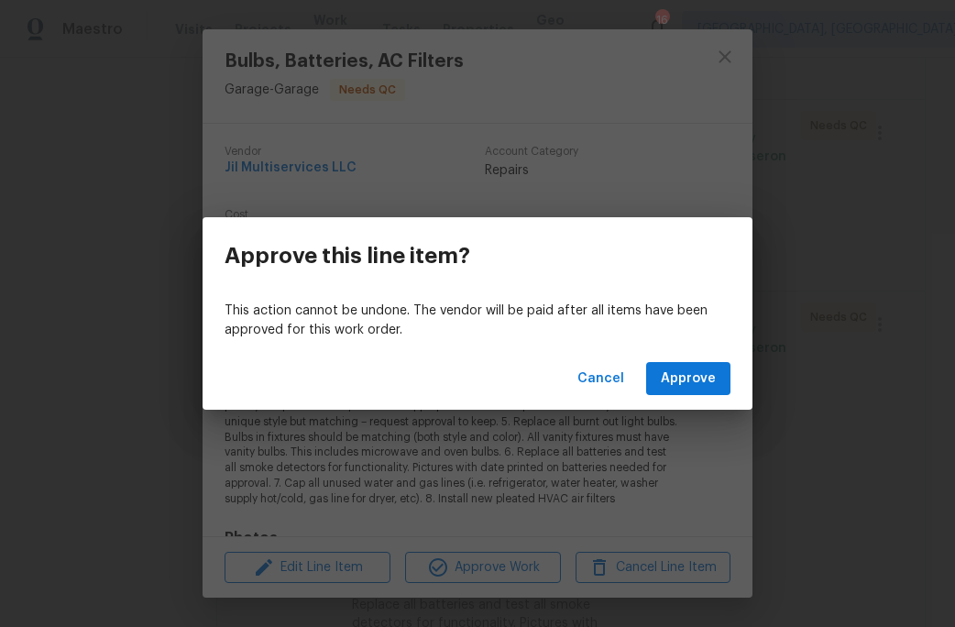
click at [641, 399] on div "Cancel Approve" at bounding box center [478, 378] width 550 height 63
click at [655, 390] on button "Approve" at bounding box center [688, 379] width 84 height 34
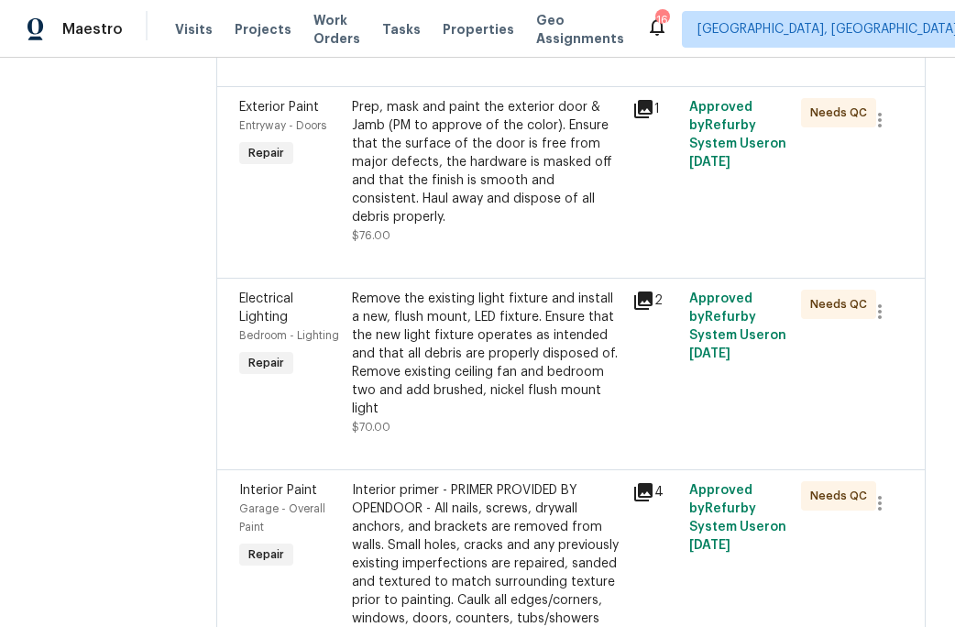
scroll to position [899, 0]
click at [502, 194] on div "Prep, mask and paint the exterior door & Jamb (PM to approve of the color). Ens…" at bounding box center [487, 161] width 270 height 128
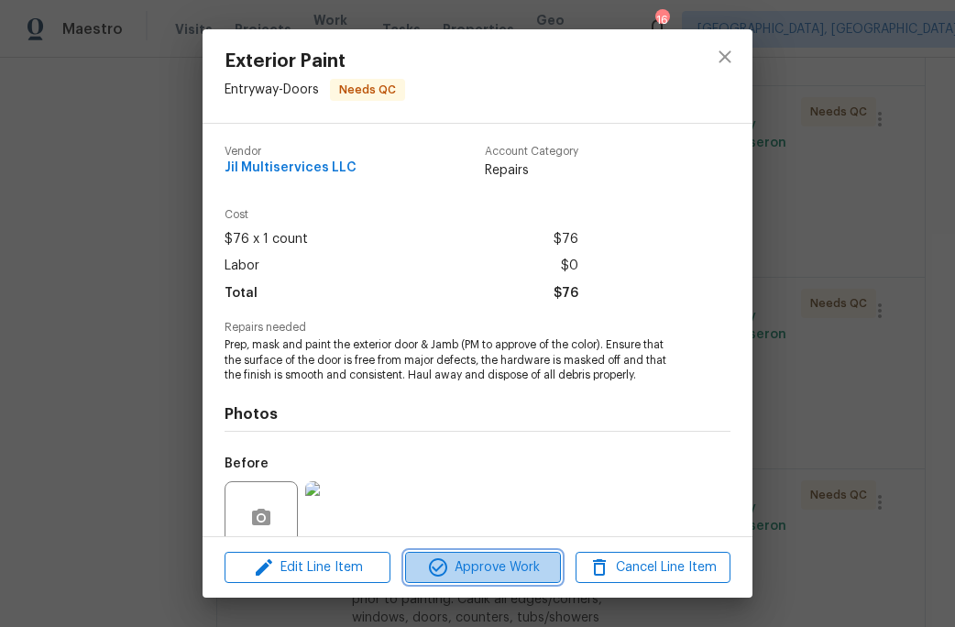
click at [501, 567] on span "Approve Work" at bounding box center [483, 567] width 144 height 23
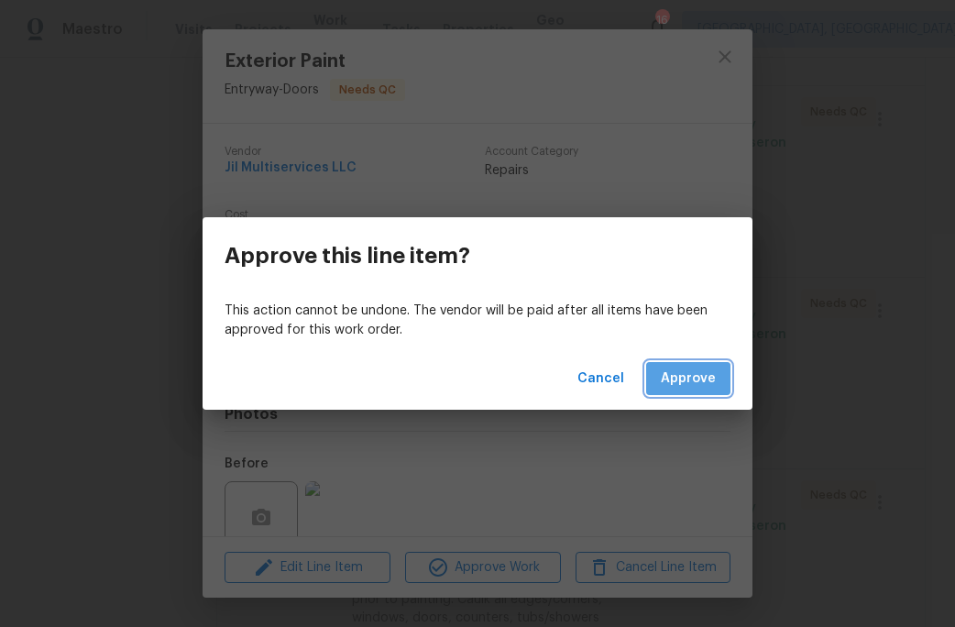
click at [686, 387] on span "Approve" at bounding box center [688, 379] width 55 height 23
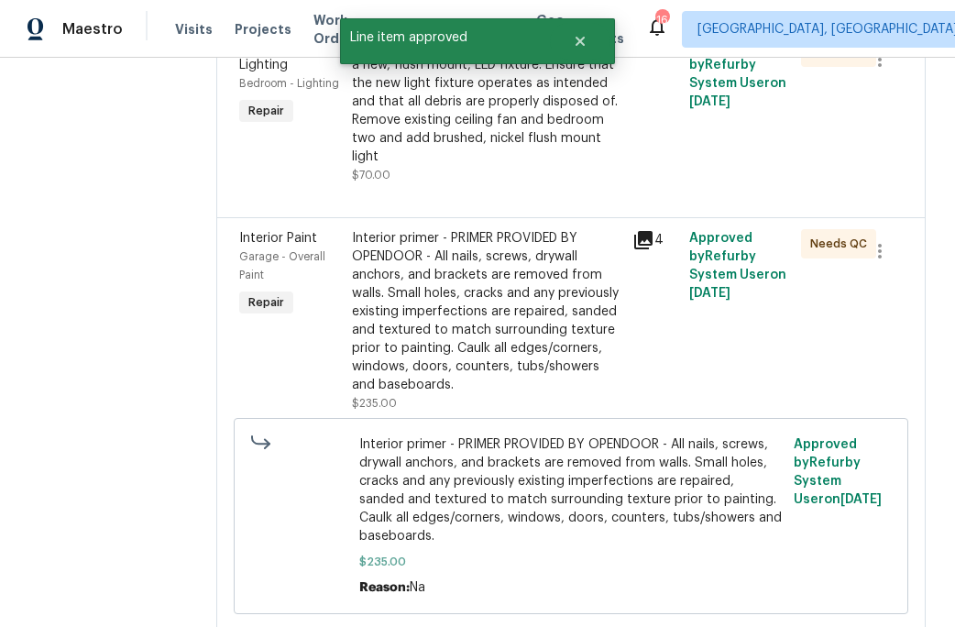
scroll to position [967, 0]
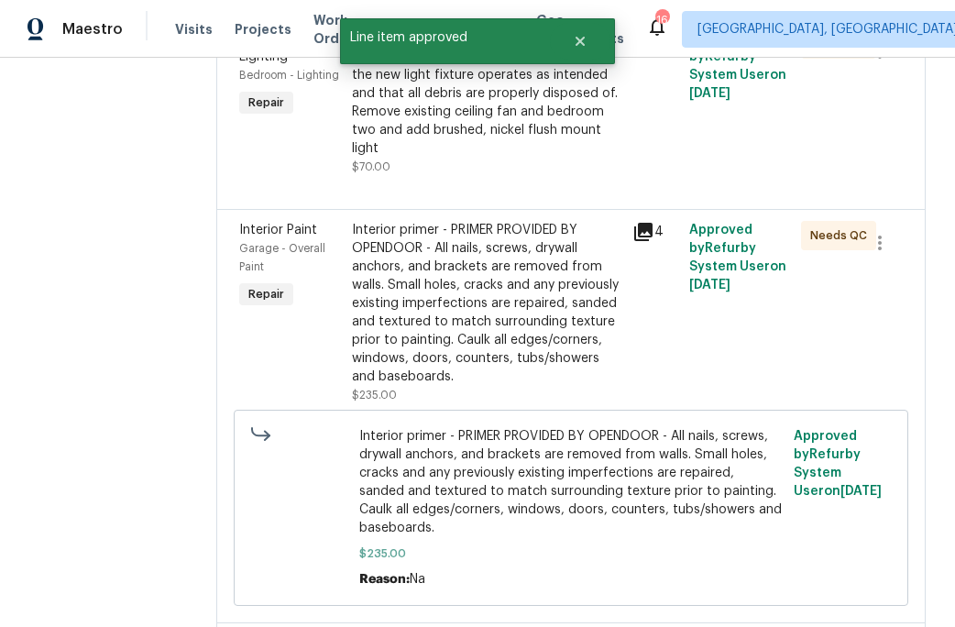
click at [514, 307] on div "Interior primer - PRIMER PROVIDED BY OPENDOOR - All nails, screws, drywall anch…" at bounding box center [487, 303] width 270 height 165
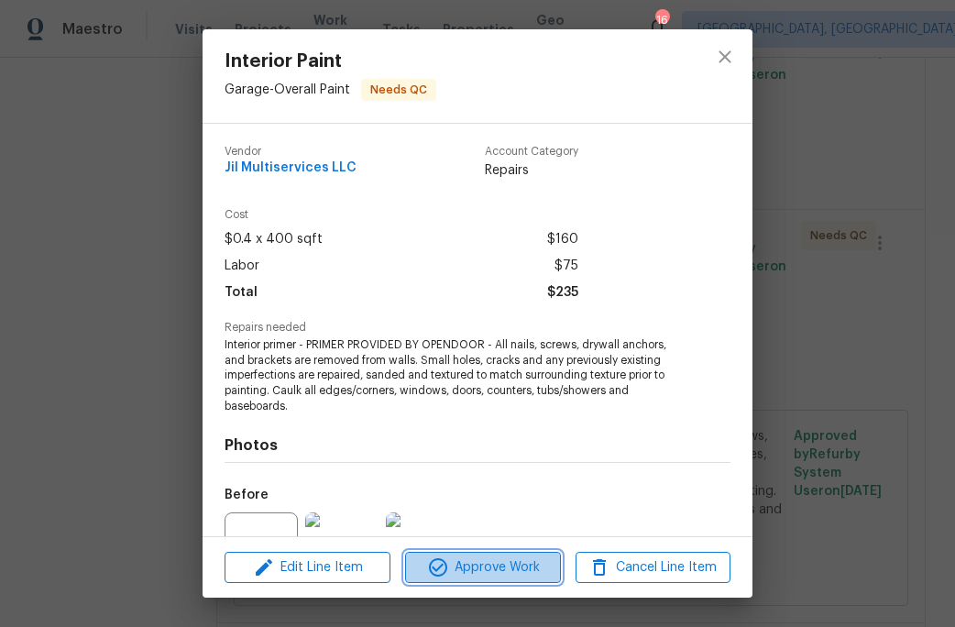
click at [497, 567] on span "Approve Work" at bounding box center [483, 567] width 144 height 23
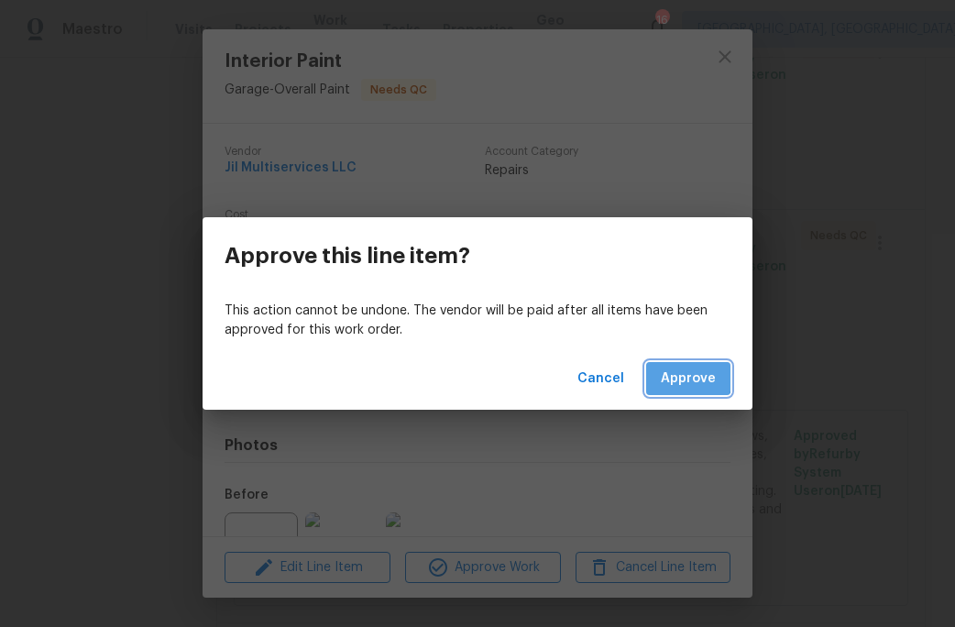
click at [675, 376] on span "Approve" at bounding box center [688, 379] width 55 height 23
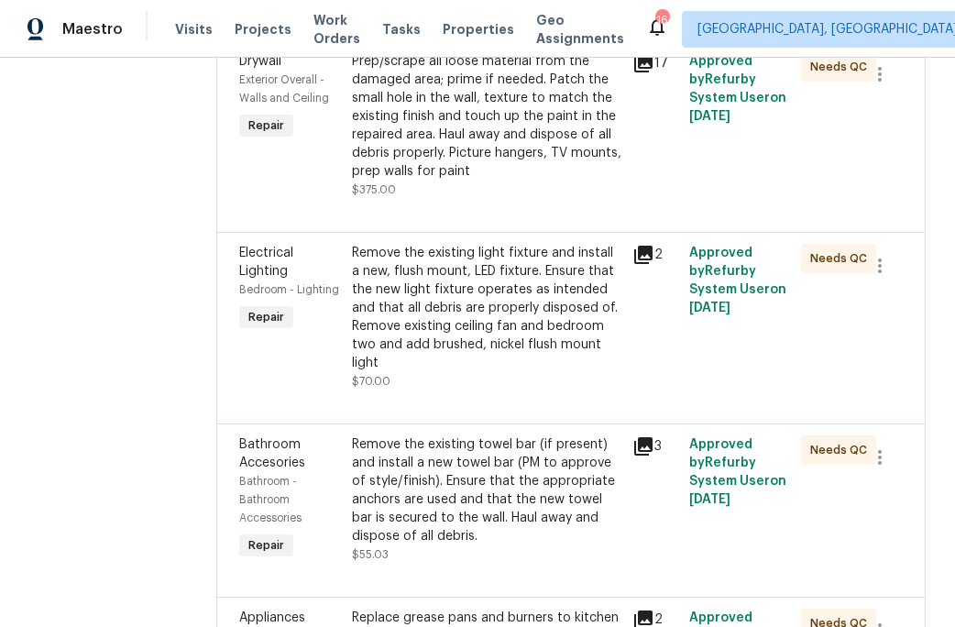
scroll to position [765, 0]
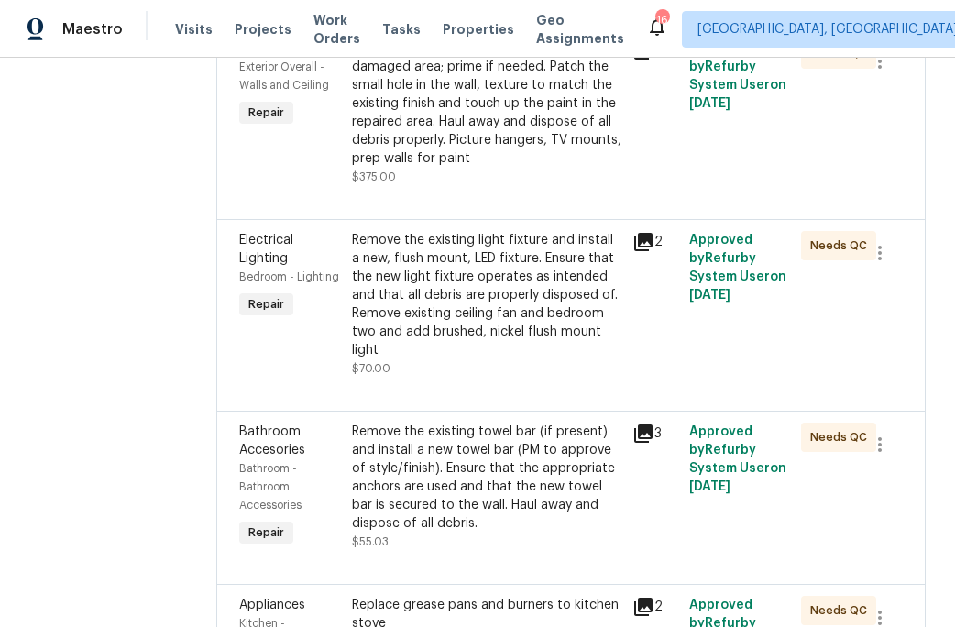
click at [498, 295] on div "Remove the existing light fixture and install a new, flush mount, LED fixture. …" at bounding box center [487, 295] width 270 height 128
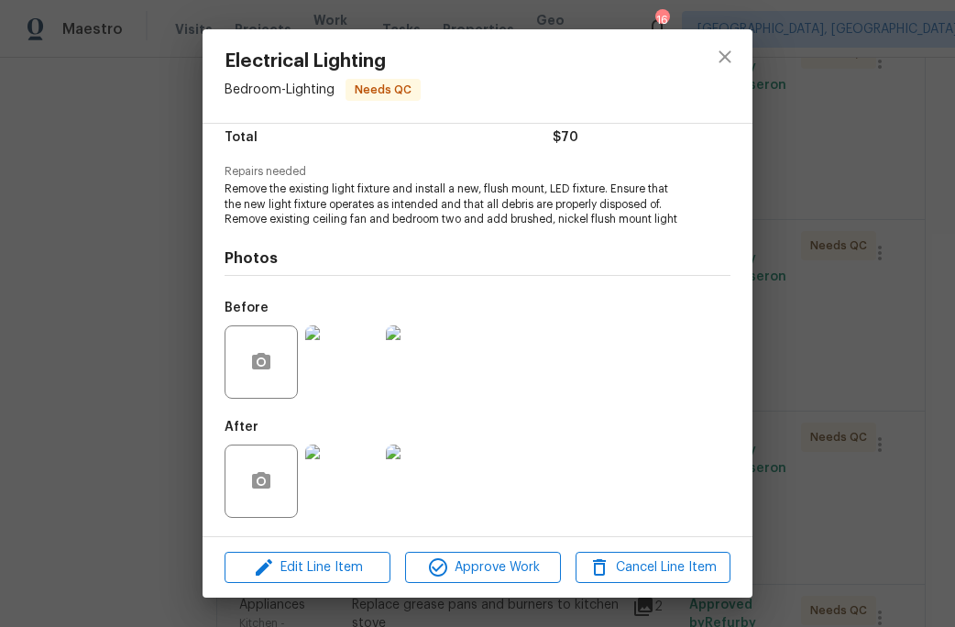
scroll to position [154, 0]
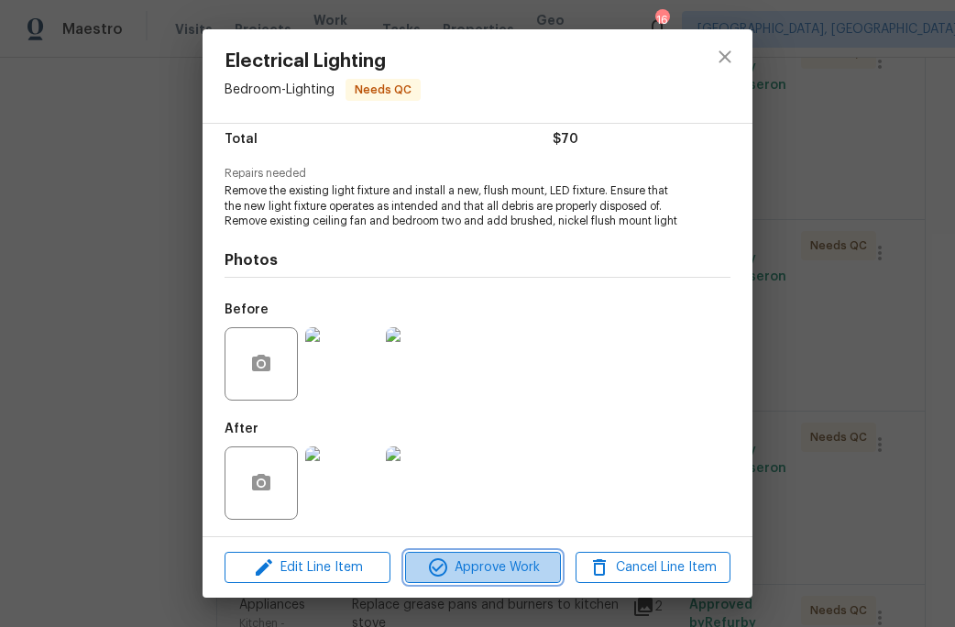
click at [488, 562] on span "Approve Work" at bounding box center [483, 567] width 144 height 23
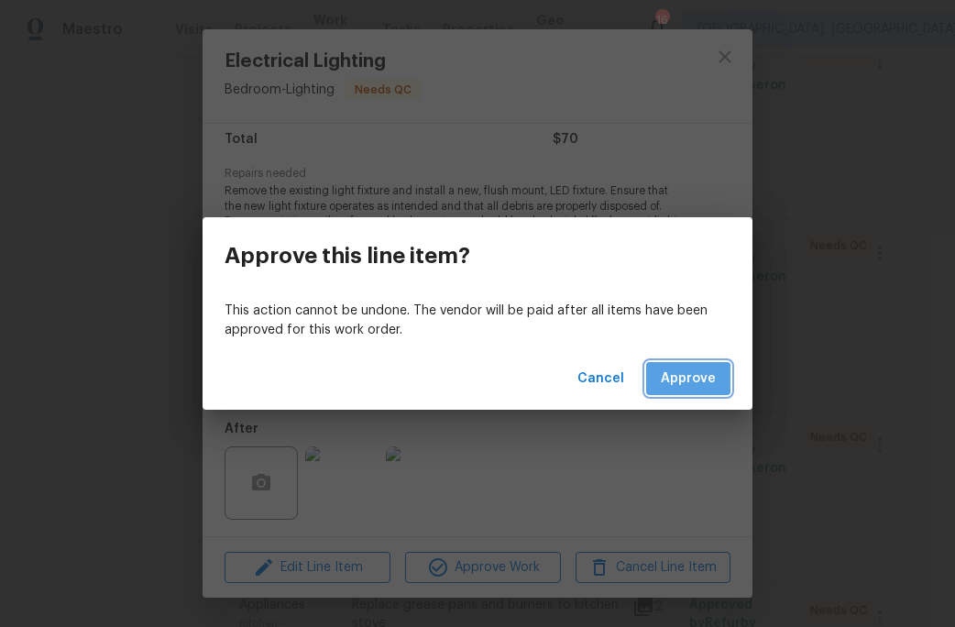
click at [672, 384] on span "Approve" at bounding box center [688, 379] width 55 height 23
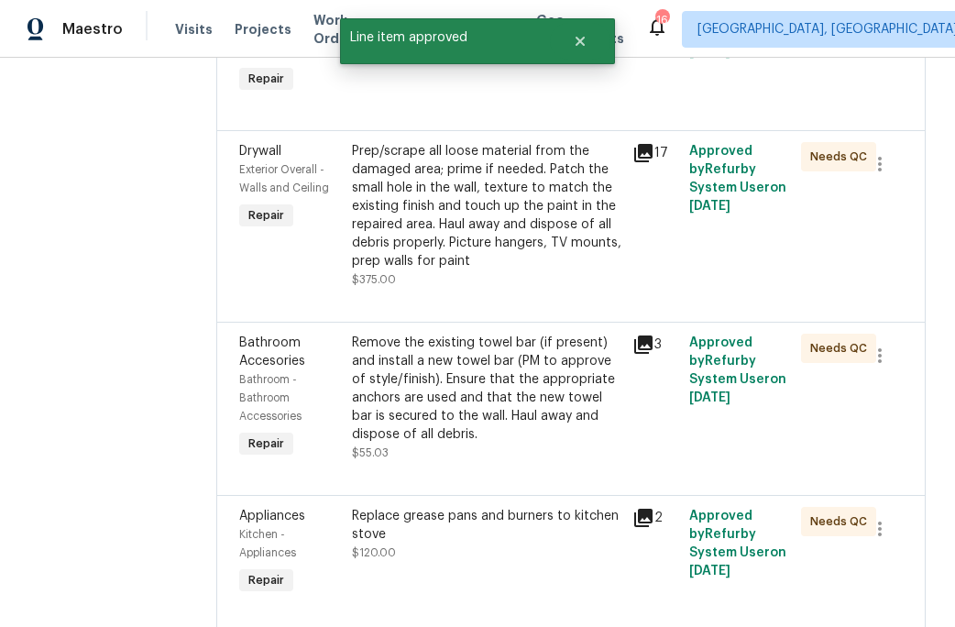
scroll to position [676, 0]
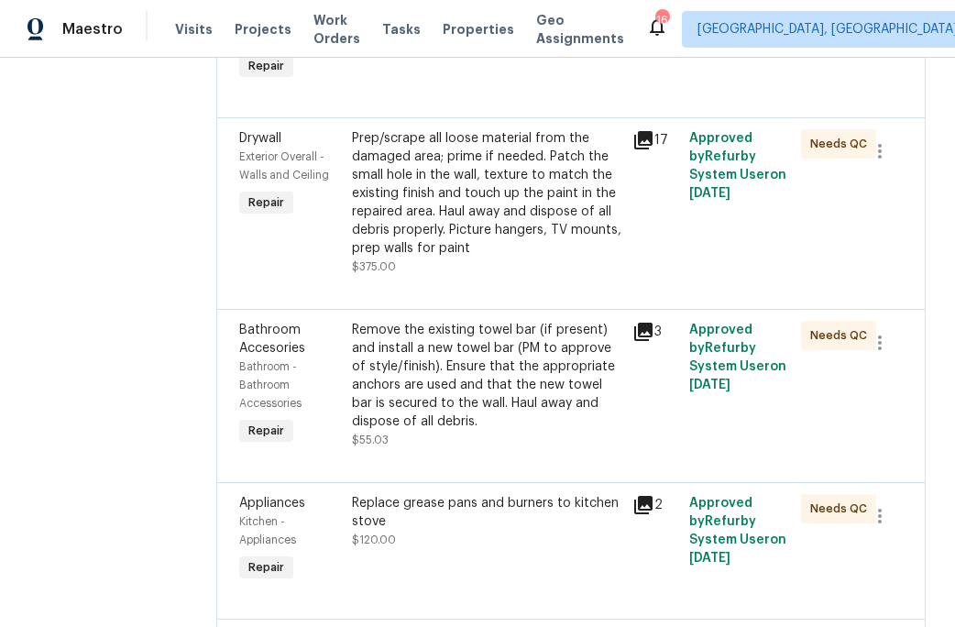
click at [517, 373] on div "Remove the existing towel bar (if present) and install a new towel bar (PM to a…" at bounding box center [487, 376] width 270 height 110
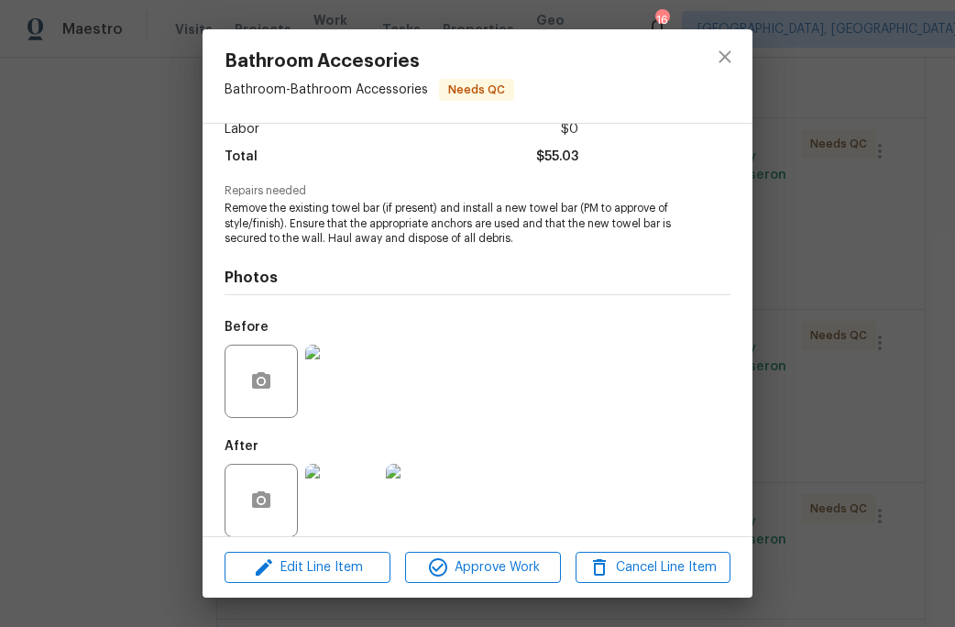
scroll to position [156, 0]
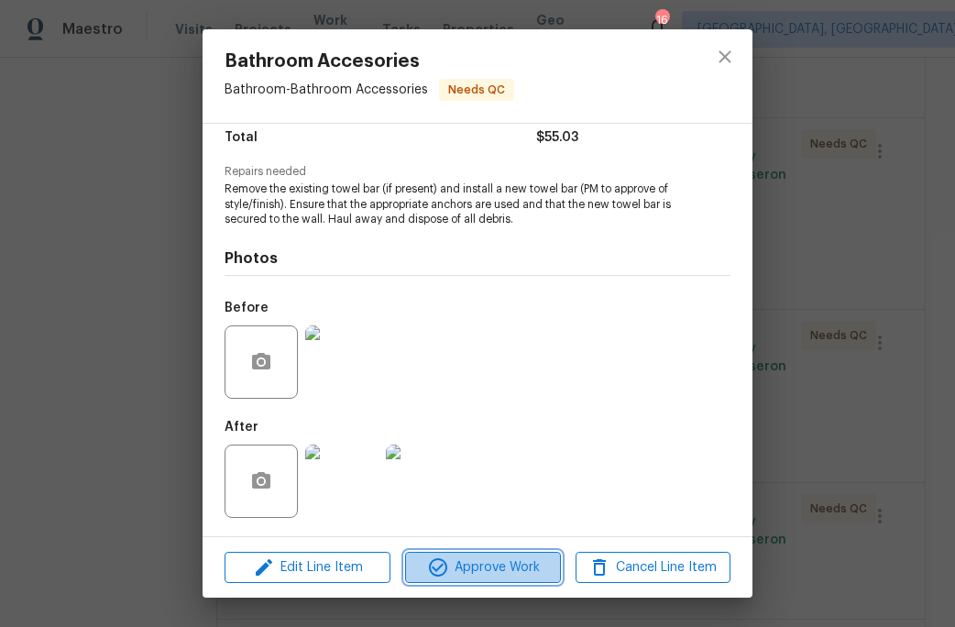
click at [539, 574] on span "Approve Work" at bounding box center [483, 567] width 144 height 23
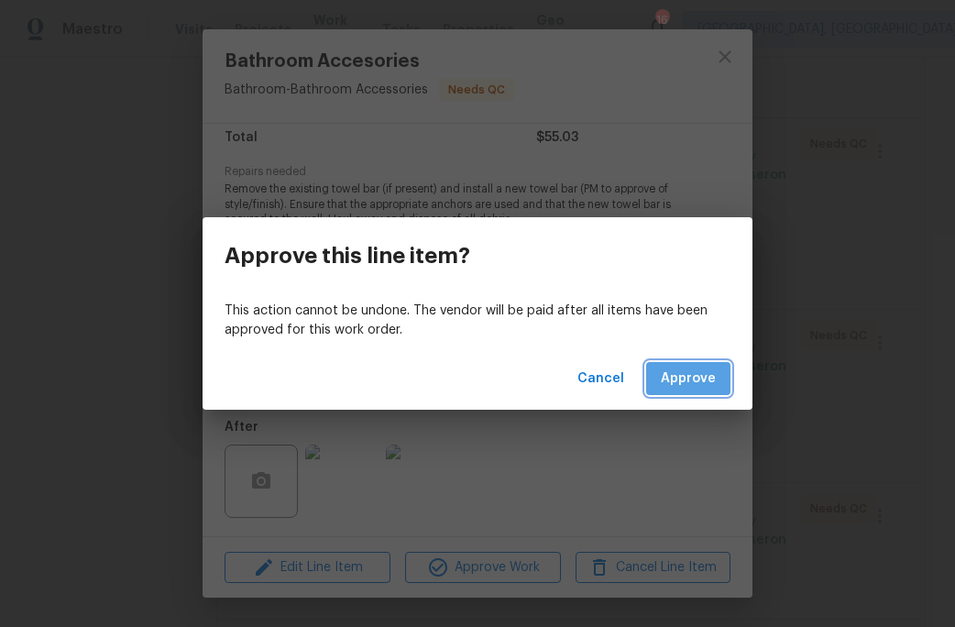
click at [677, 393] on button "Approve" at bounding box center [688, 379] width 84 height 34
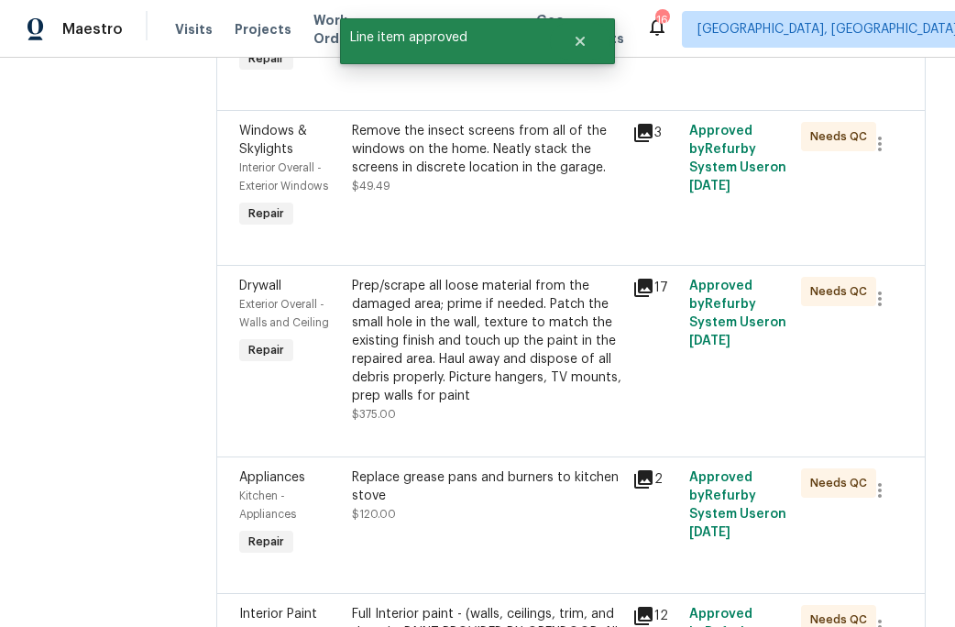
scroll to position [531, 0]
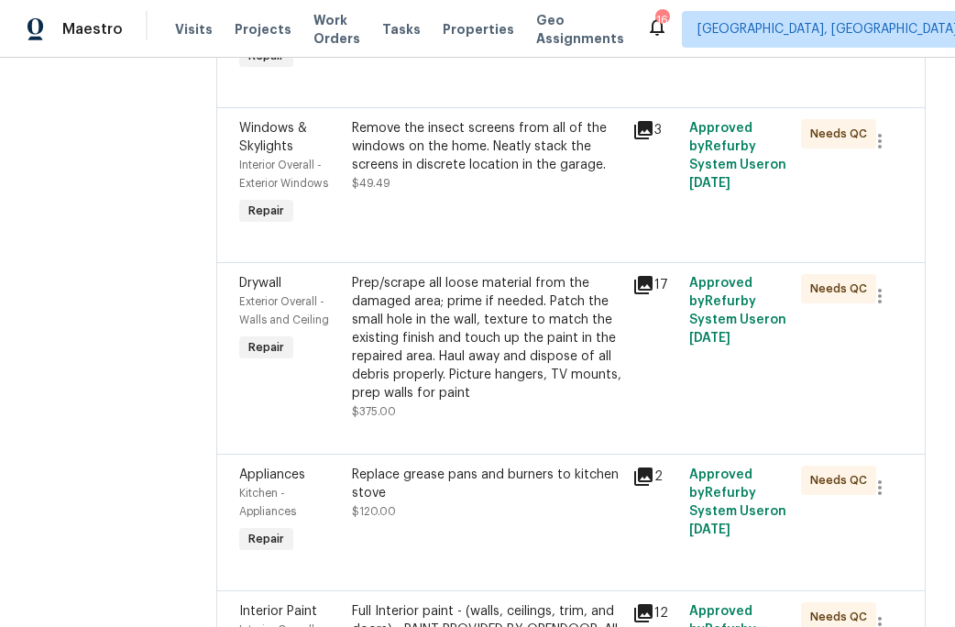
click at [518, 480] on div "Replace grease pans and burners to kitchen stove" at bounding box center [487, 484] width 270 height 37
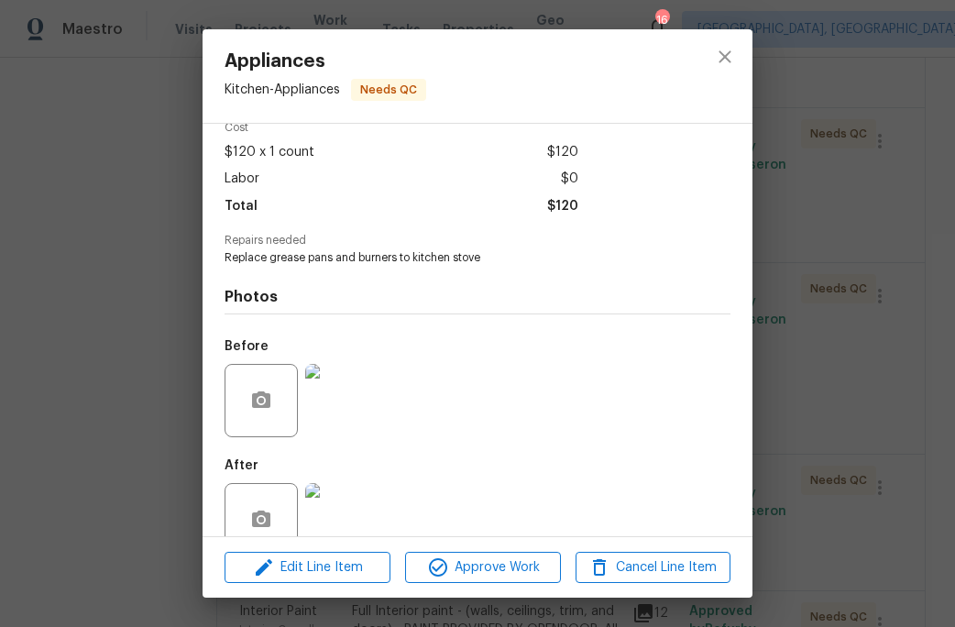
scroll to position [126, 0]
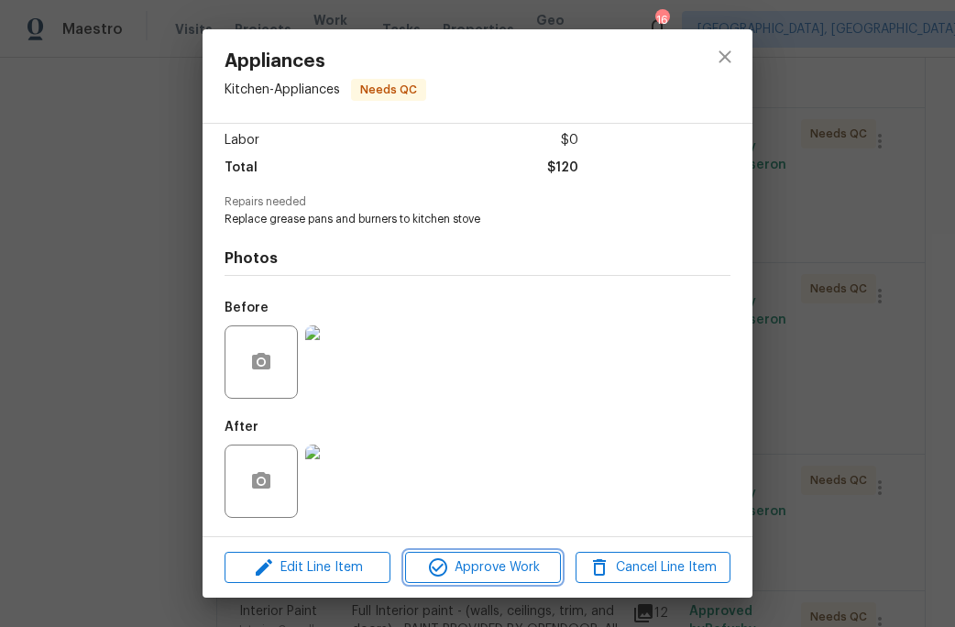
click at [490, 567] on span "Approve Work" at bounding box center [483, 567] width 144 height 23
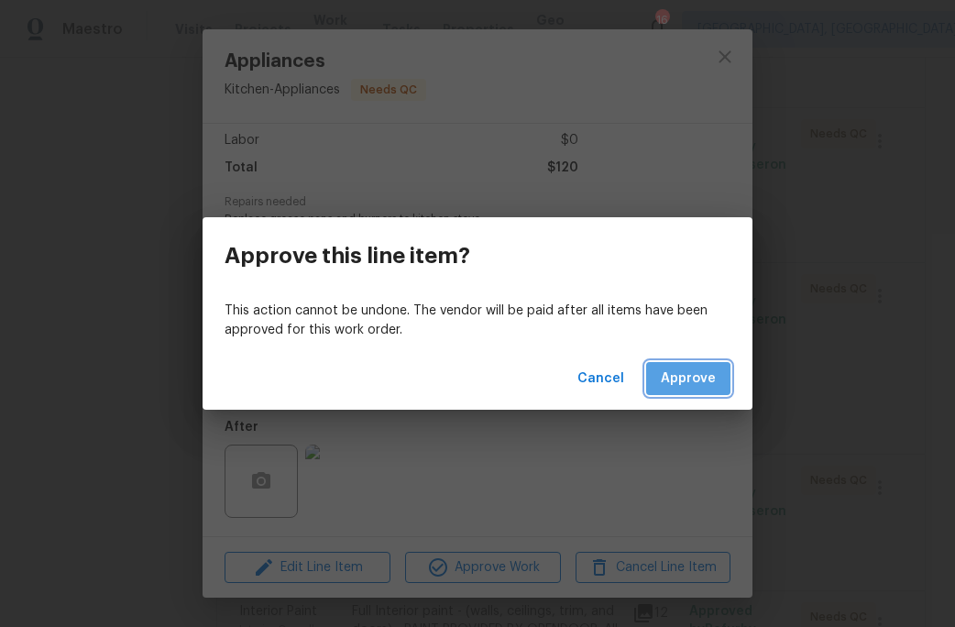
click at [672, 387] on span "Approve" at bounding box center [688, 379] width 55 height 23
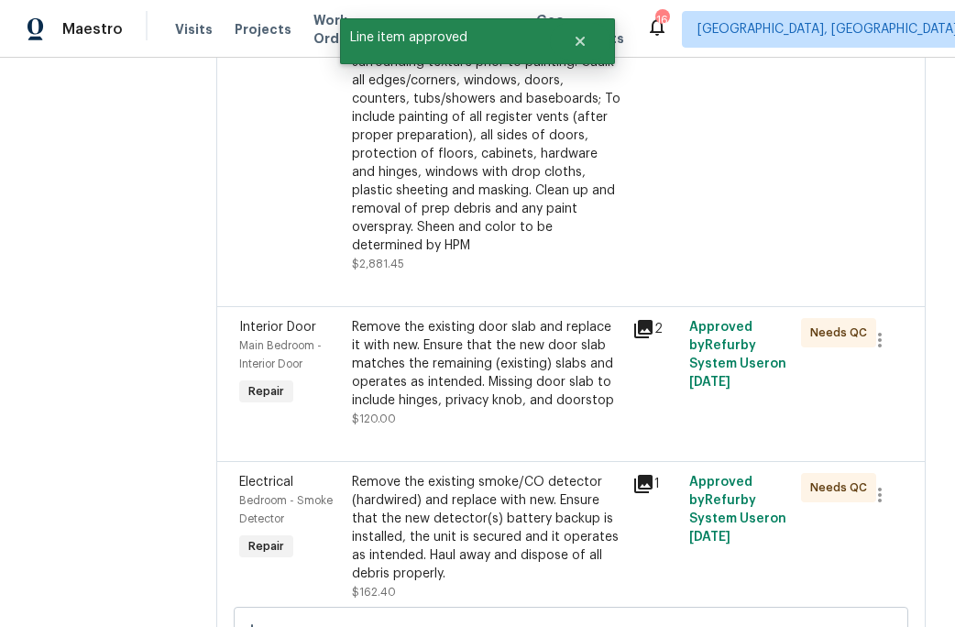
scroll to position [1076, 0]
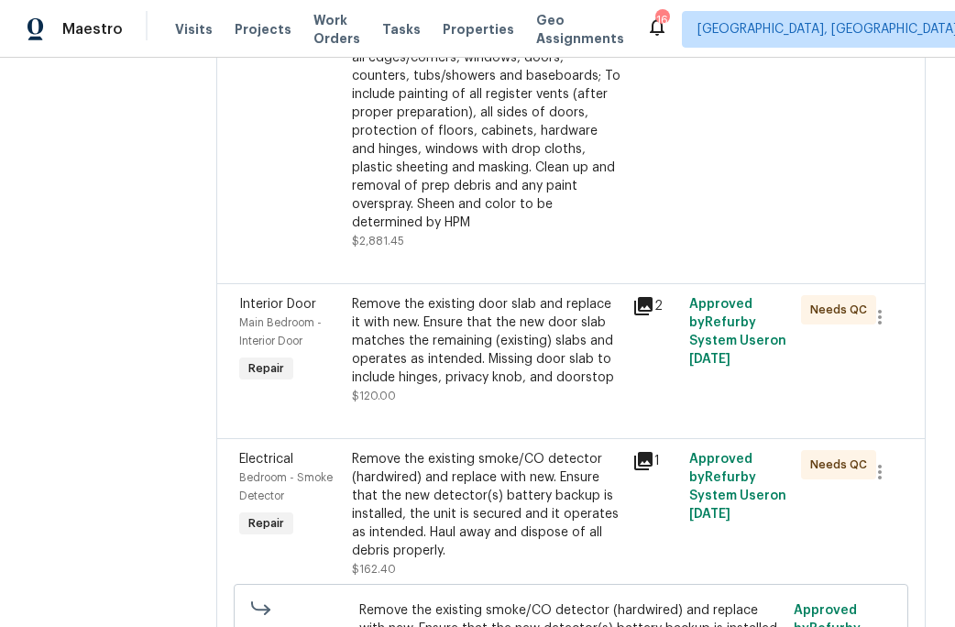
click at [503, 357] on div "Remove the existing door slab and replace it with new. Ensure that the new door…" at bounding box center [487, 341] width 270 height 92
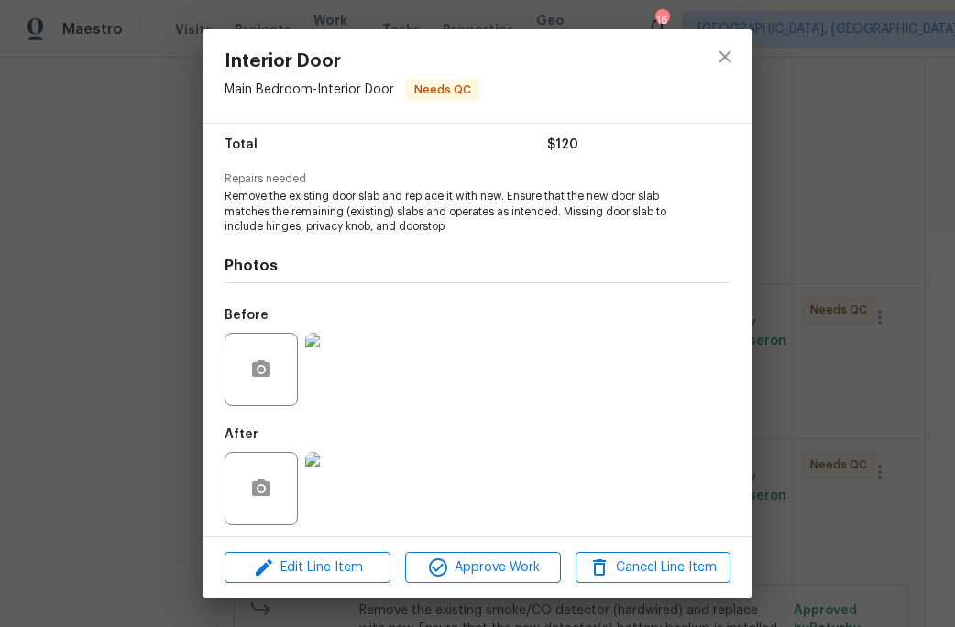
scroll to position [156, 0]
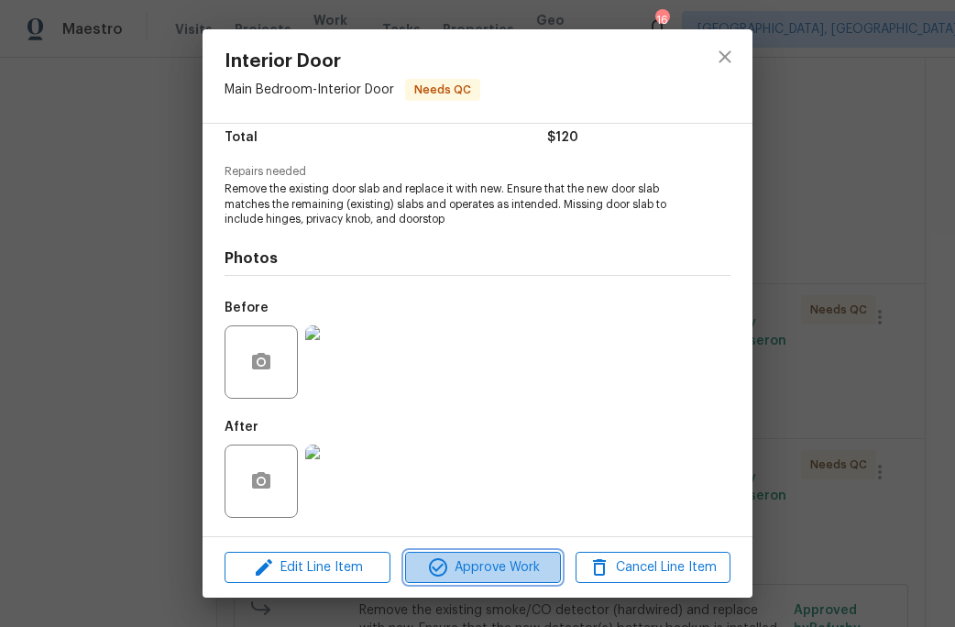
click at [494, 565] on span "Approve Work" at bounding box center [483, 567] width 144 height 23
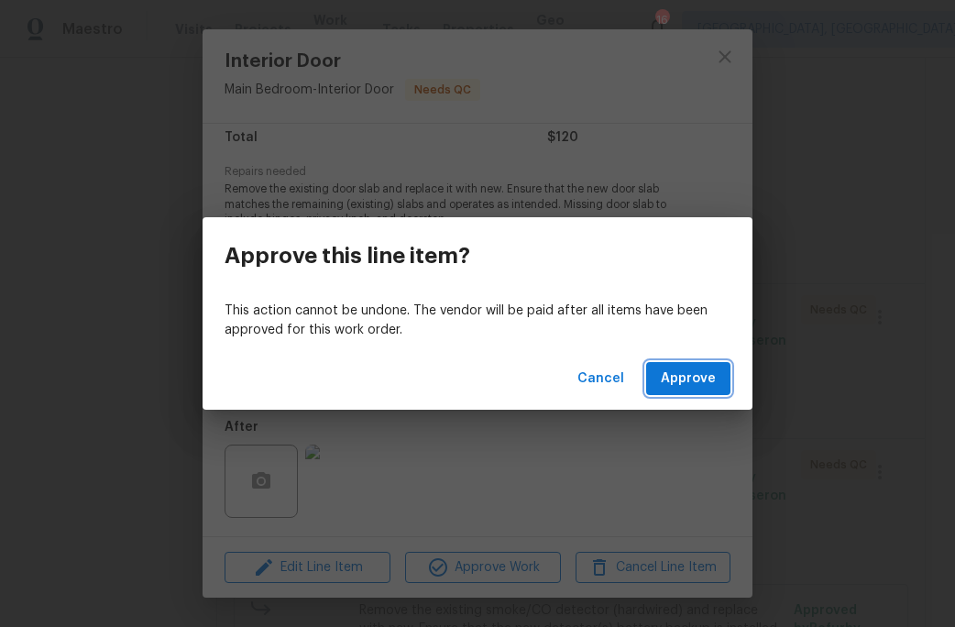
click at [685, 380] on span "Approve" at bounding box center [688, 379] width 55 height 23
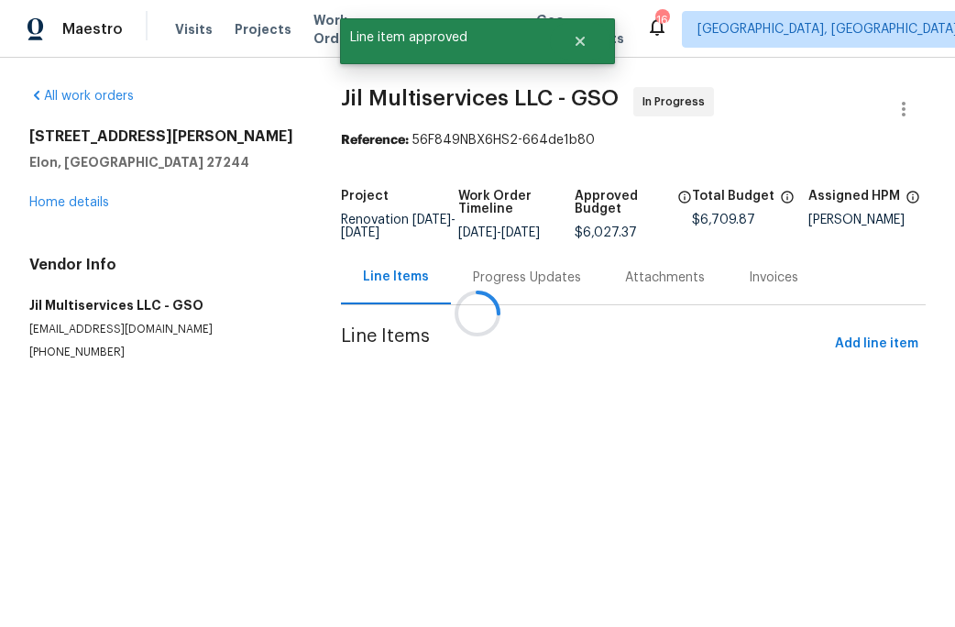
scroll to position [0, 0]
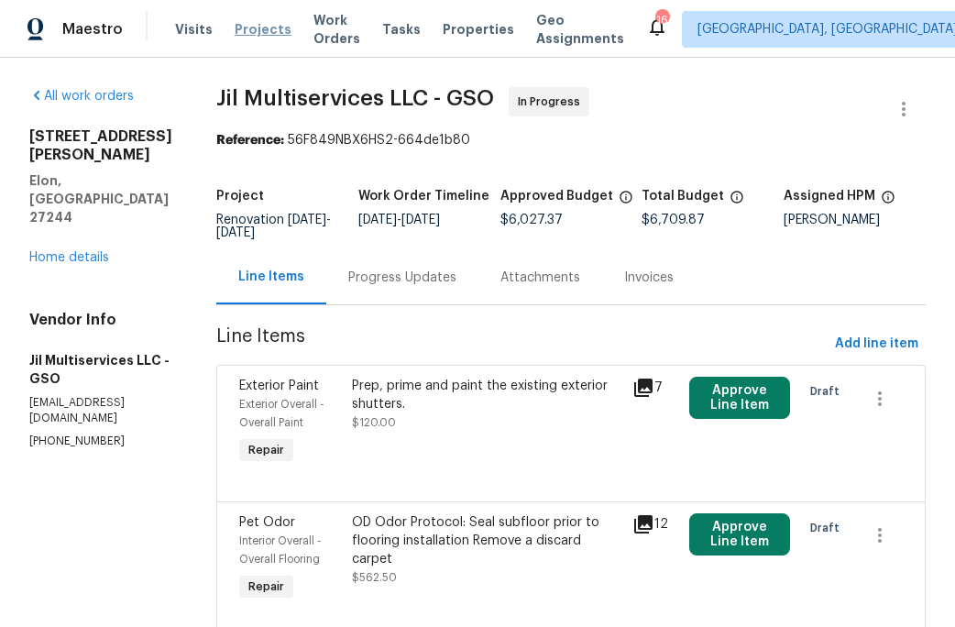
click at [257, 32] on span "Projects" at bounding box center [263, 29] width 57 height 18
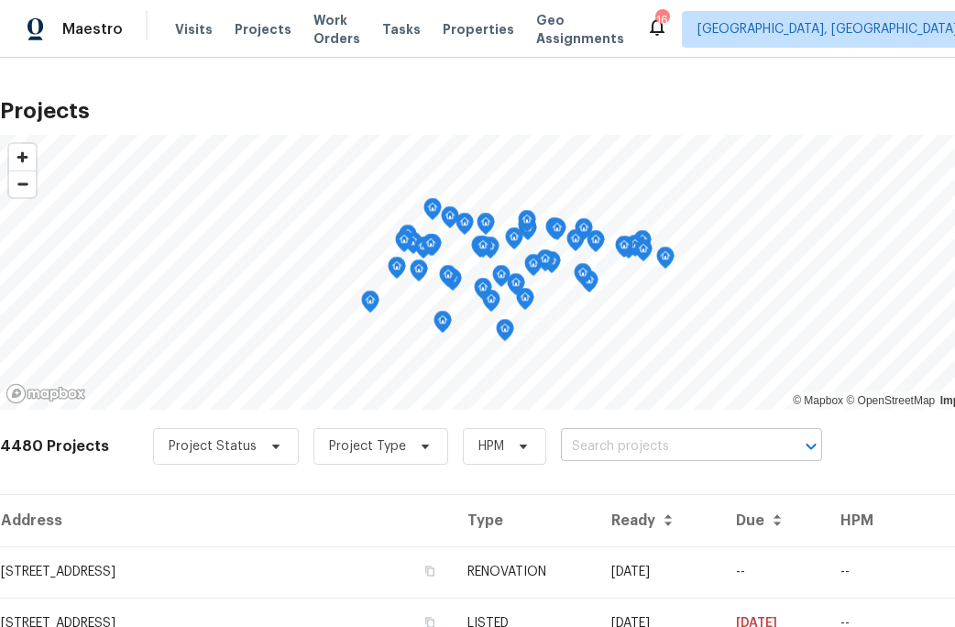
click at [574, 448] on input "text" at bounding box center [666, 447] width 210 height 28
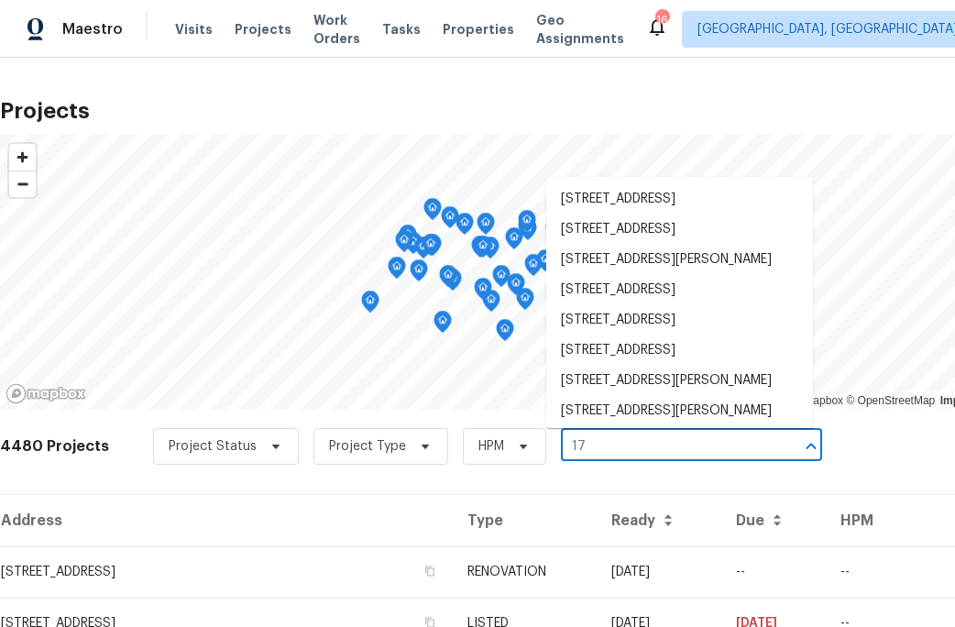
type input "17 a"
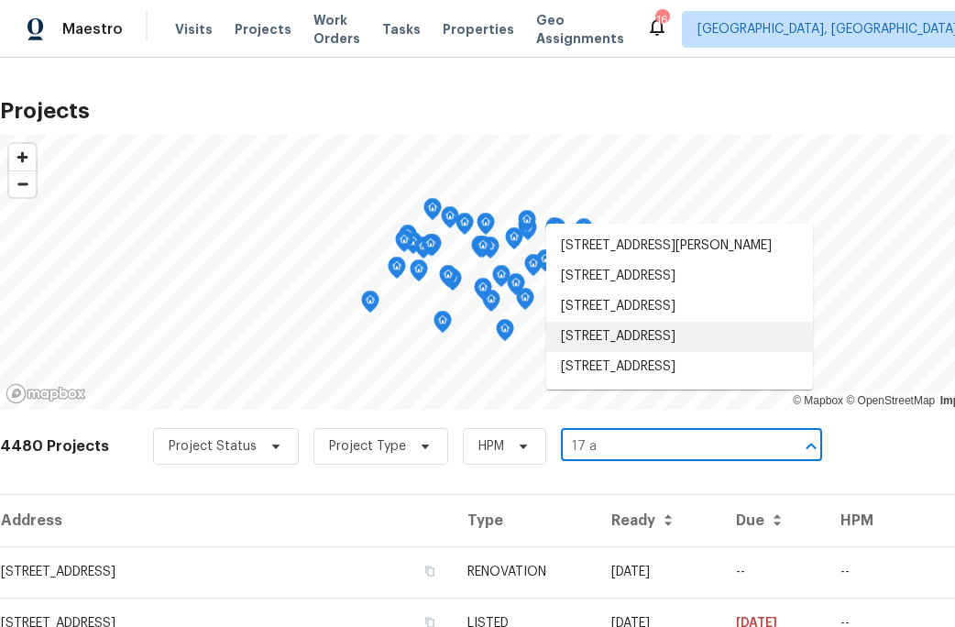
click at [636, 352] on li "[STREET_ADDRESS]" at bounding box center [679, 337] width 267 height 30
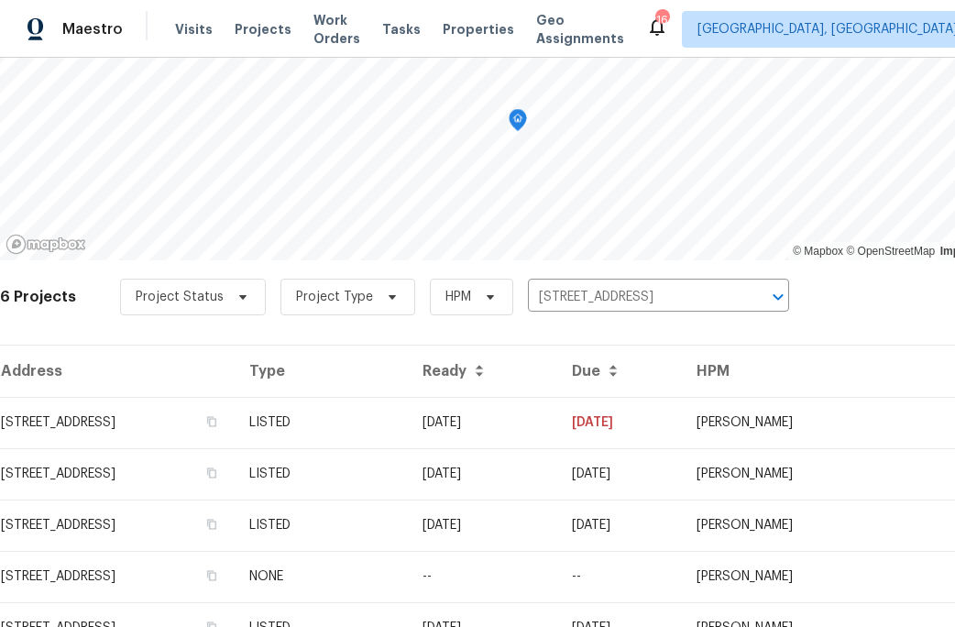
scroll to position [156, 0]
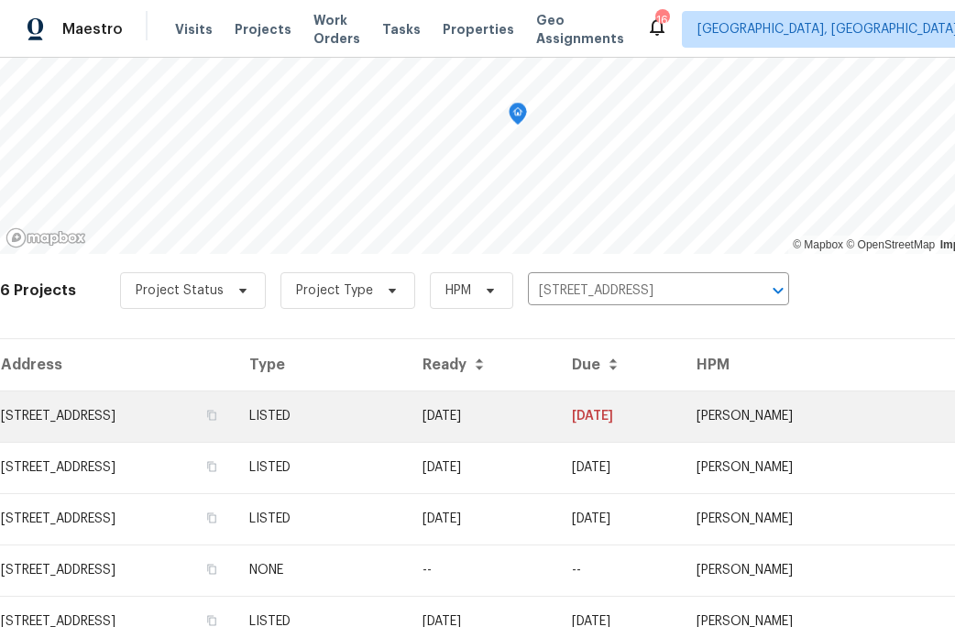
click at [234, 421] on td "[STREET_ADDRESS]" at bounding box center [117, 416] width 235 height 51
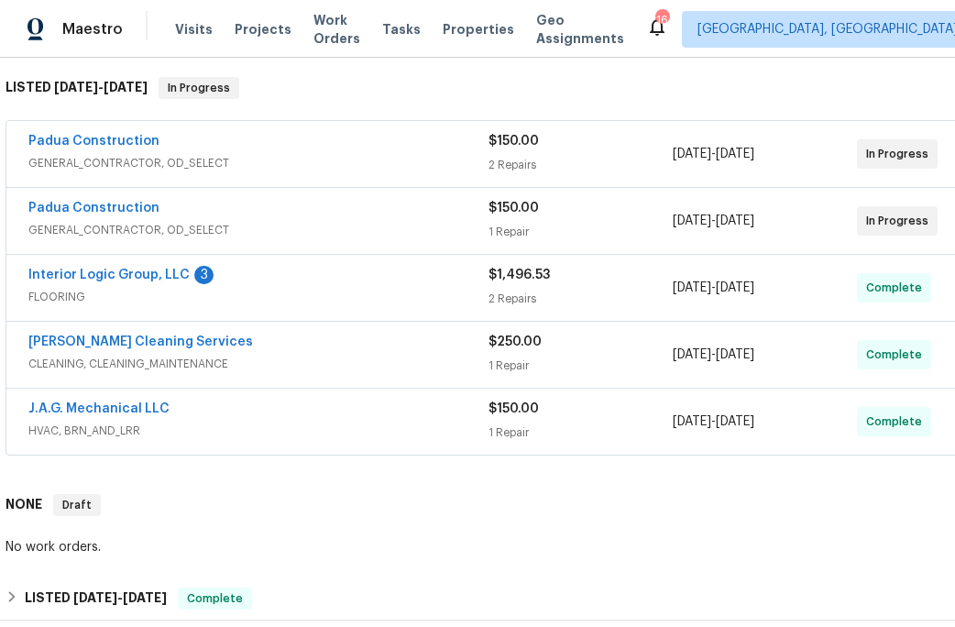
scroll to position [293, 0]
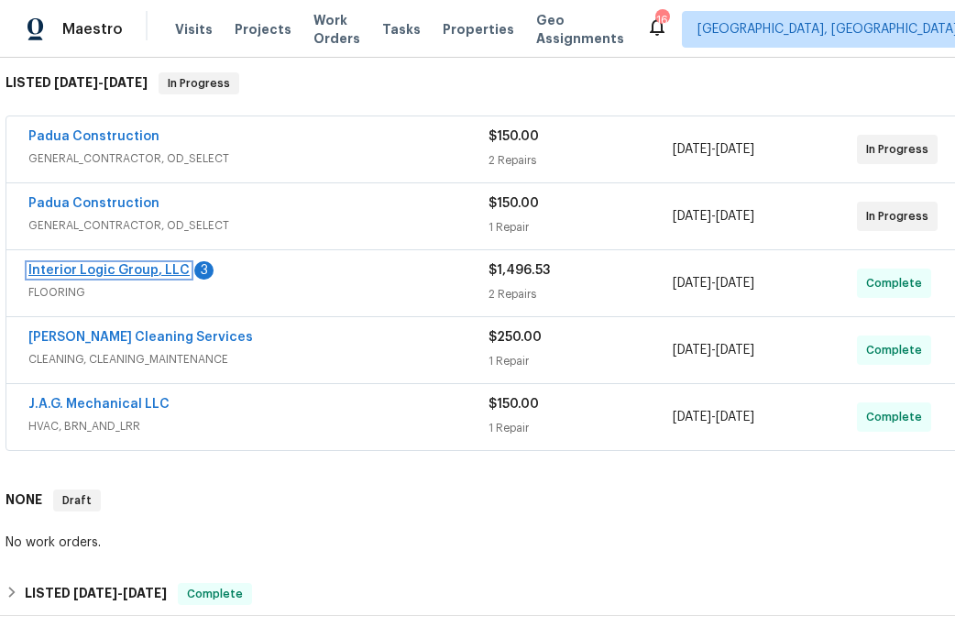
click at [160, 276] on link "Interior Logic Group, LLC" at bounding box center [108, 270] width 161 height 13
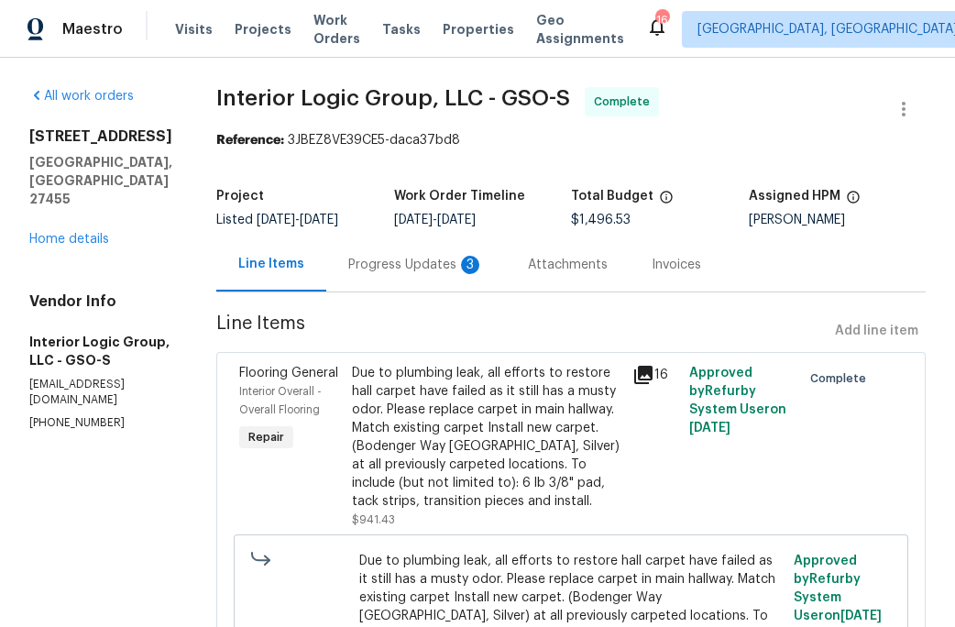
click at [434, 264] on div "Progress Updates 3" at bounding box center [416, 265] width 136 height 18
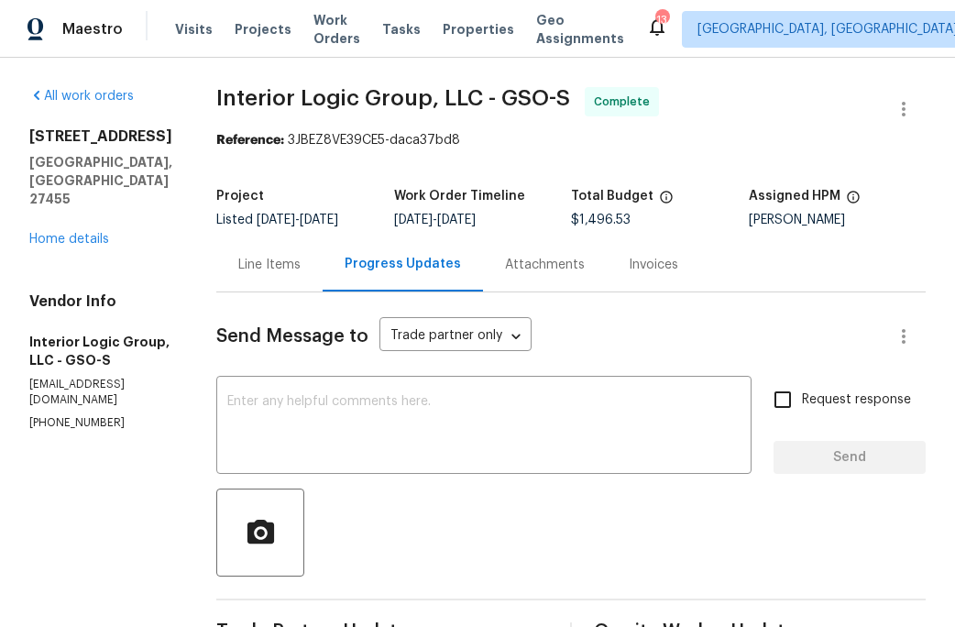
click at [568, 270] on div "Attachments" at bounding box center [545, 265] width 80 height 18
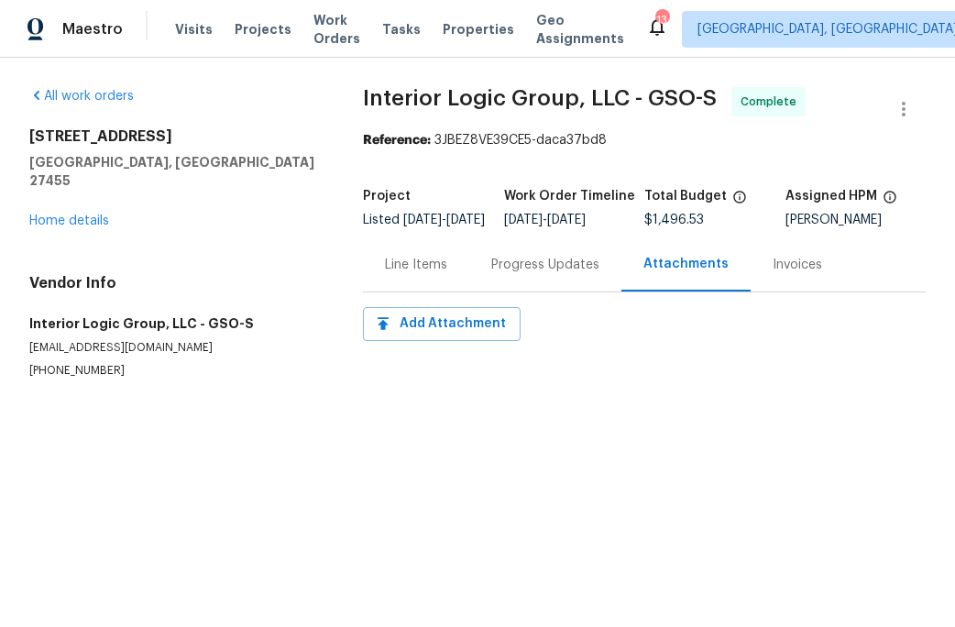
click at [277, 237] on div "All work orders [STREET_ADDRESS] Home details Vendor Info Interior Logic Group,…" at bounding box center [174, 233] width 290 height 292
click at [417, 274] on div "Line Items" at bounding box center [416, 265] width 62 height 18
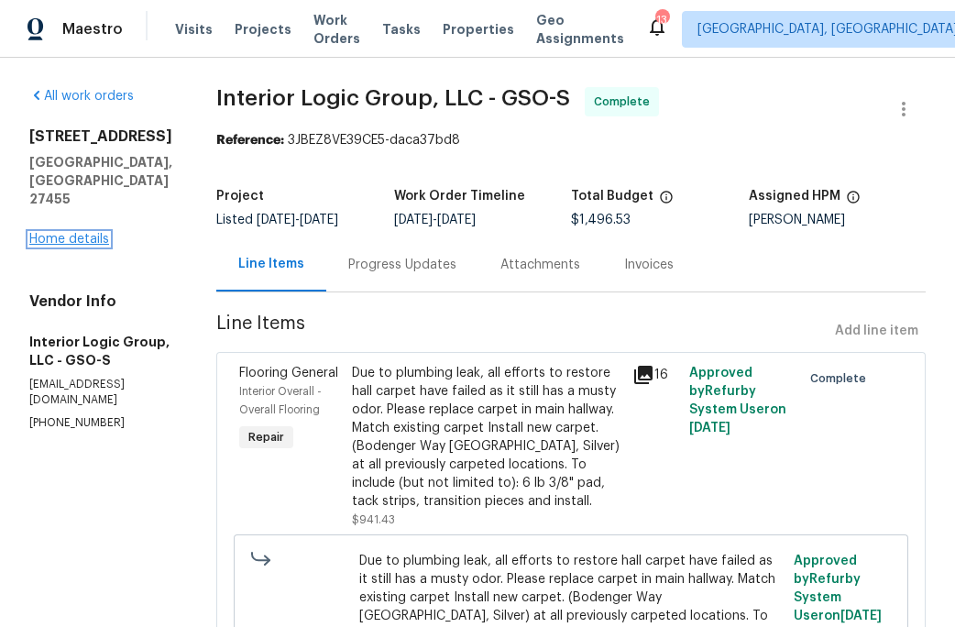
click at [94, 233] on link "Home details" at bounding box center [69, 239] width 80 height 13
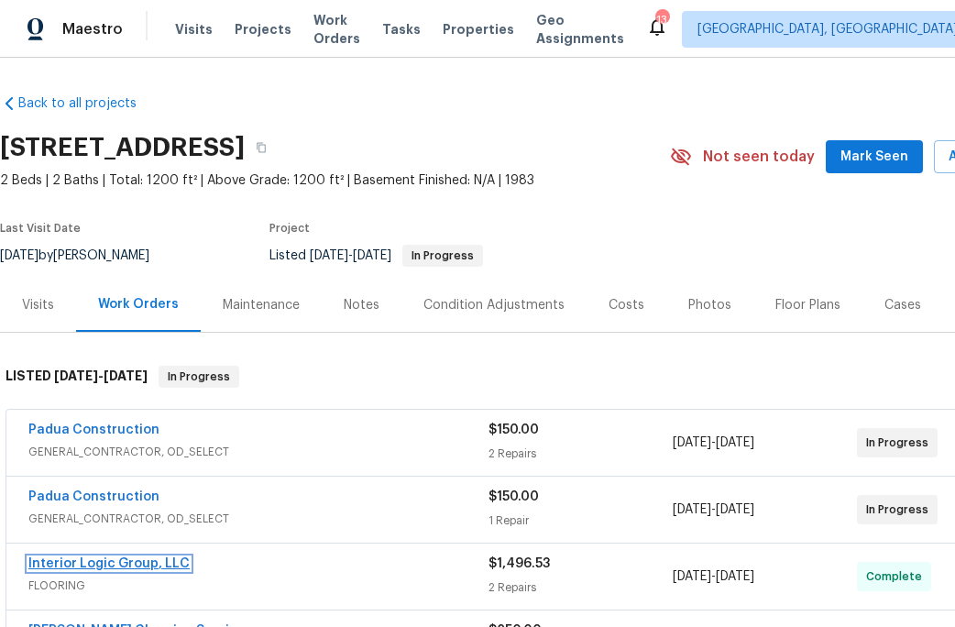
click at [156, 565] on link "Interior Logic Group, LLC" at bounding box center [108, 563] width 161 height 13
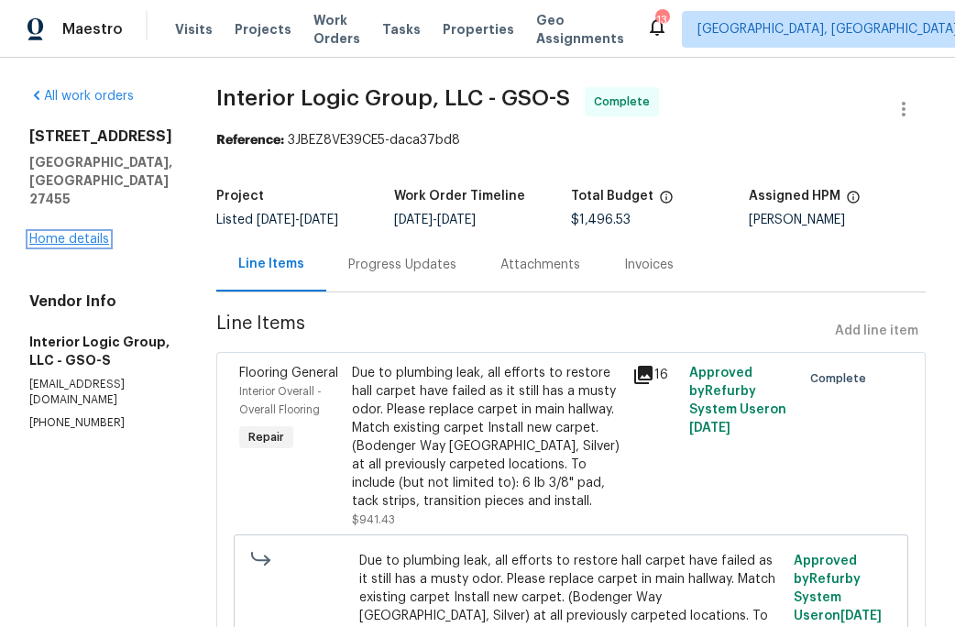
click at [94, 233] on link "Home details" at bounding box center [69, 239] width 80 height 13
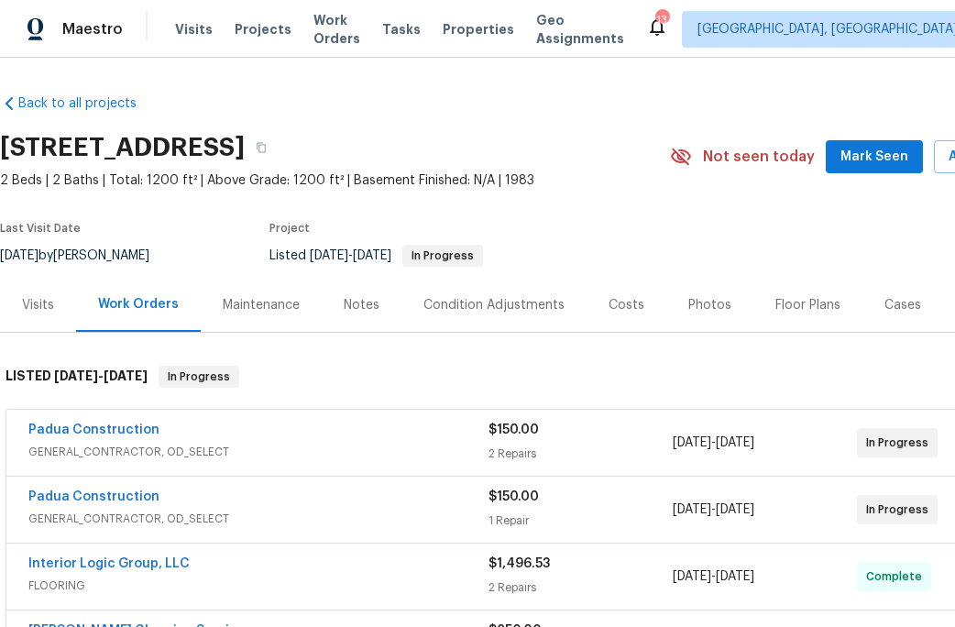
click at [354, 304] on div "Notes" at bounding box center [362, 305] width 36 height 18
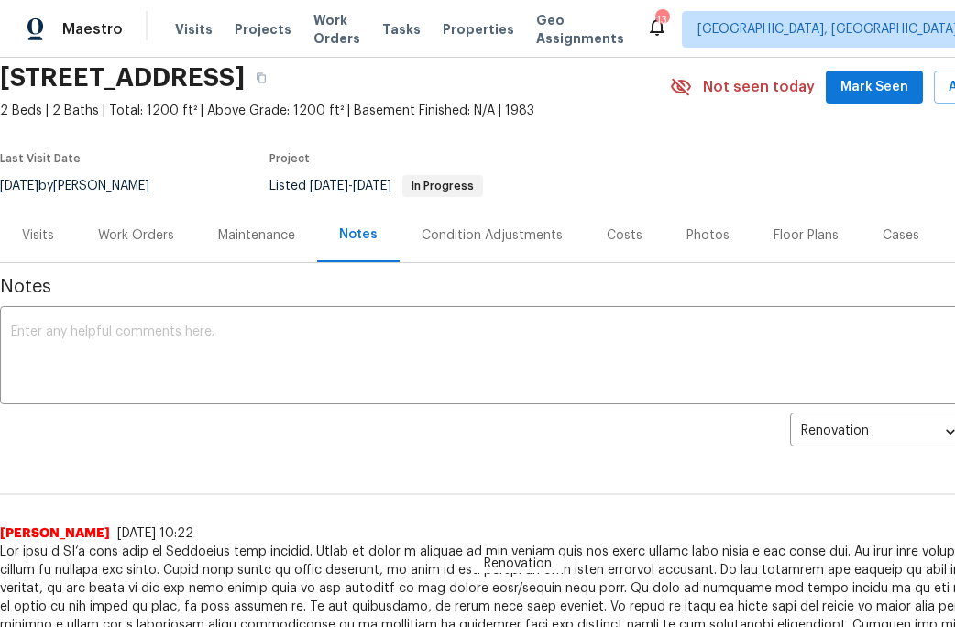
scroll to position [72, 0]
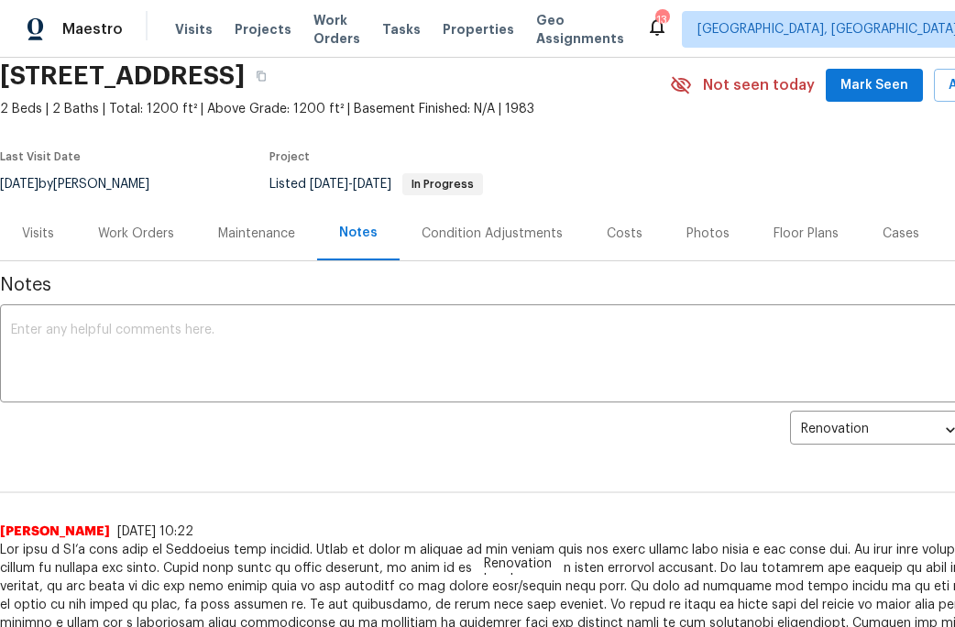
click at [133, 235] on div "Work Orders" at bounding box center [136, 234] width 76 height 18
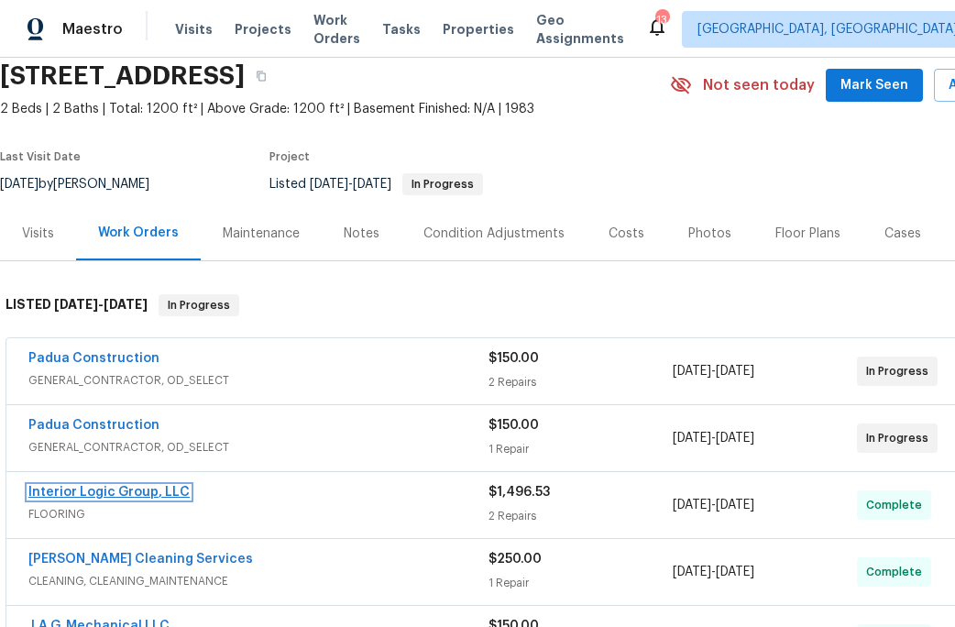
click at [101, 492] on link "Interior Logic Group, LLC" at bounding box center [108, 492] width 161 height 13
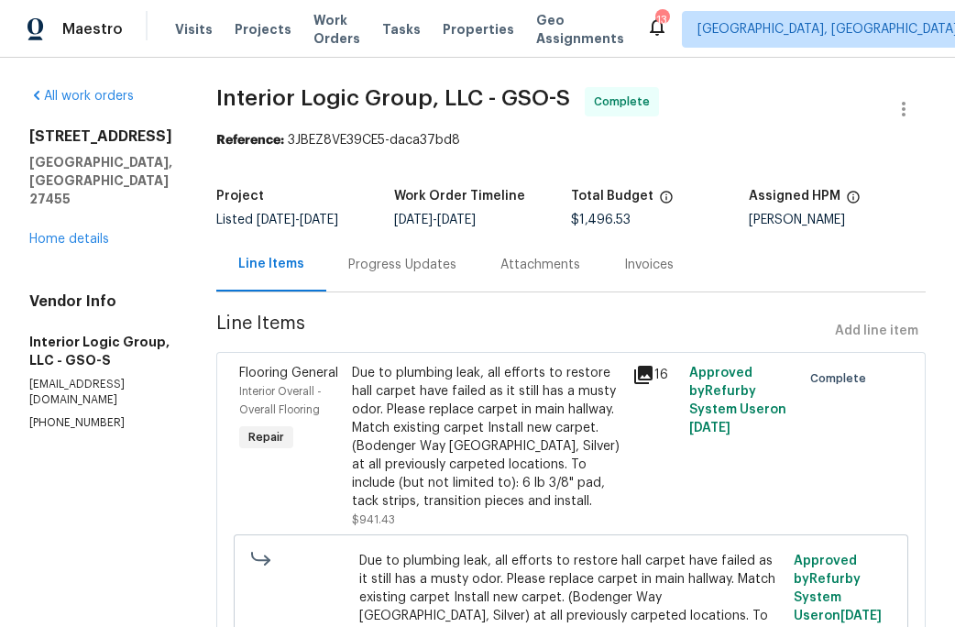
click at [423, 271] on div "Progress Updates" at bounding box center [402, 265] width 108 height 18
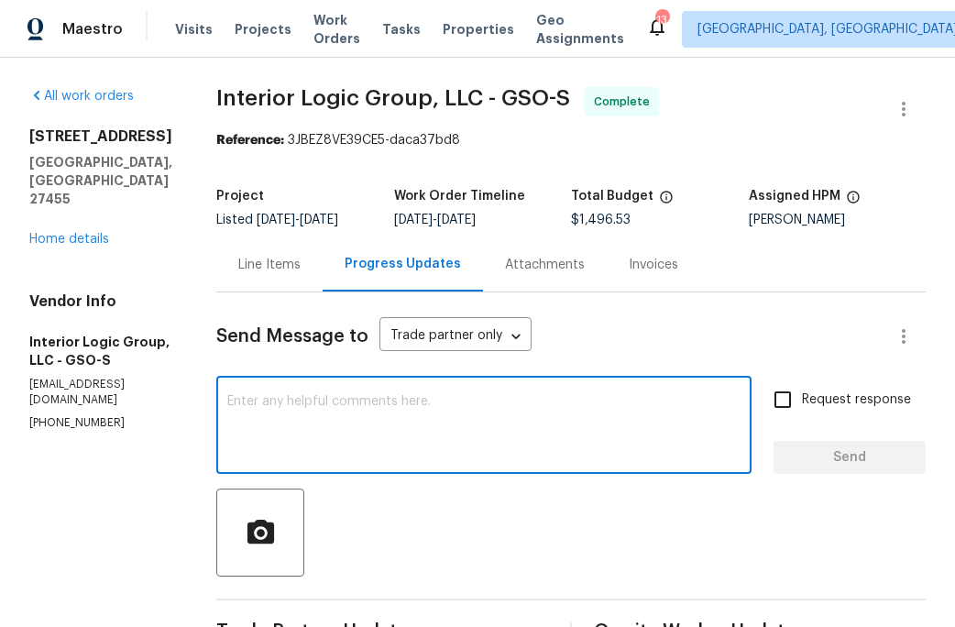
click at [391, 415] on textarea at bounding box center [483, 427] width 513 height 64
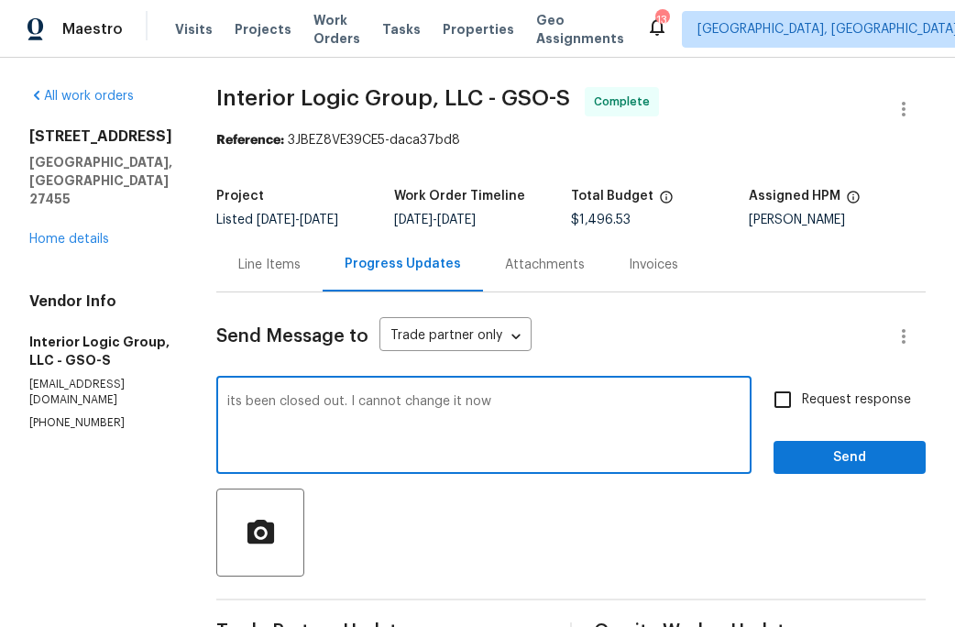
type textarea "its been closed out. I cannot change it now"
click at [817, 455] on span "Send" at bounding box center [849, 457] width 123 height 23
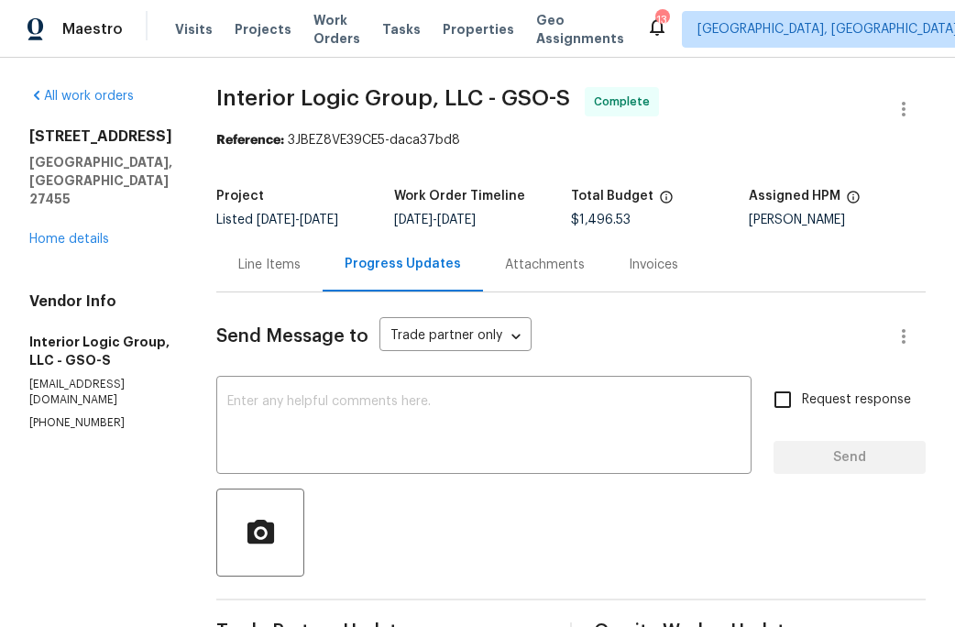
click at [96, 209] on div "[STREET_ADDRESS] Home details" at bounding box center [100, 187] width 143 height 121
click at [301, 263] on div "Line Items" at bounding box center [269, 265] width 62 height 18
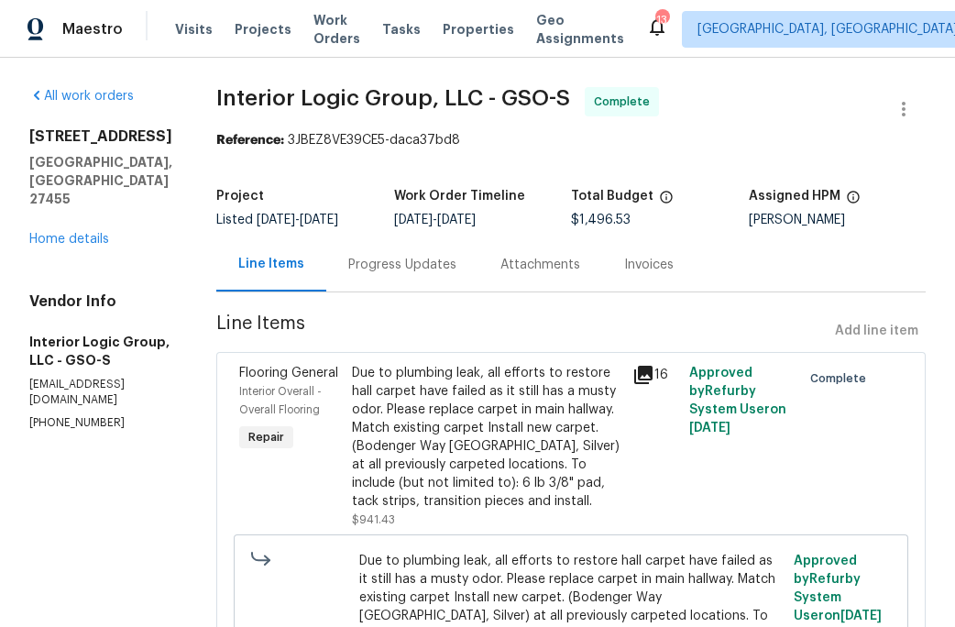
click at [877, 335] on div "Line Items Add line item" at bounding box center [571, 331] width 710 height 34
